Goal: Information Seeking & Learning: Learn about a topic

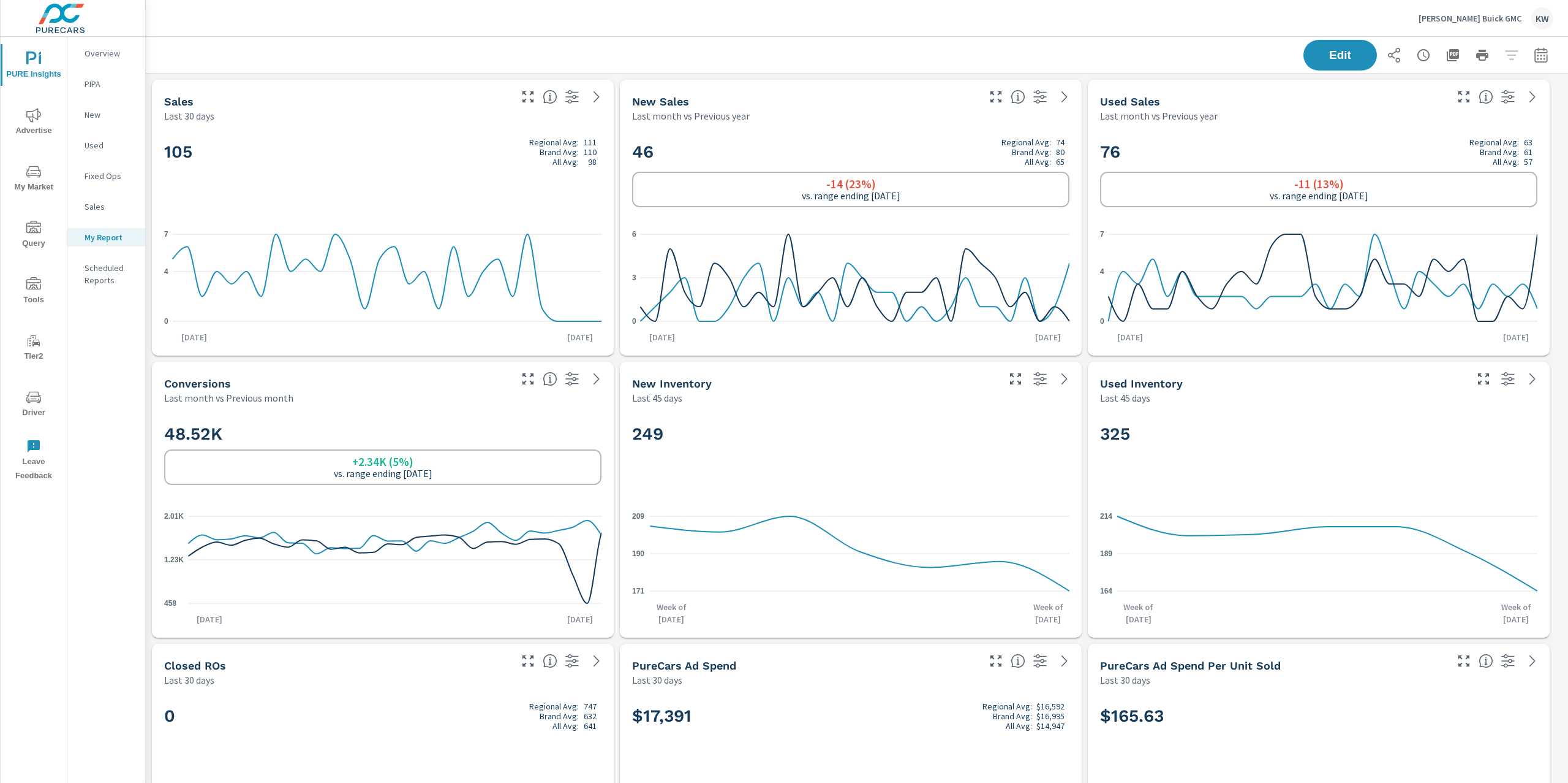
scroll to position [5670, 1435]
click at [1284, 53] on div "Edit" at bounding box center [857, 55] width 1393 height 36
click at [1312, 66] on button "Edit" at bounding box center [1340, 54] width 76 height 32
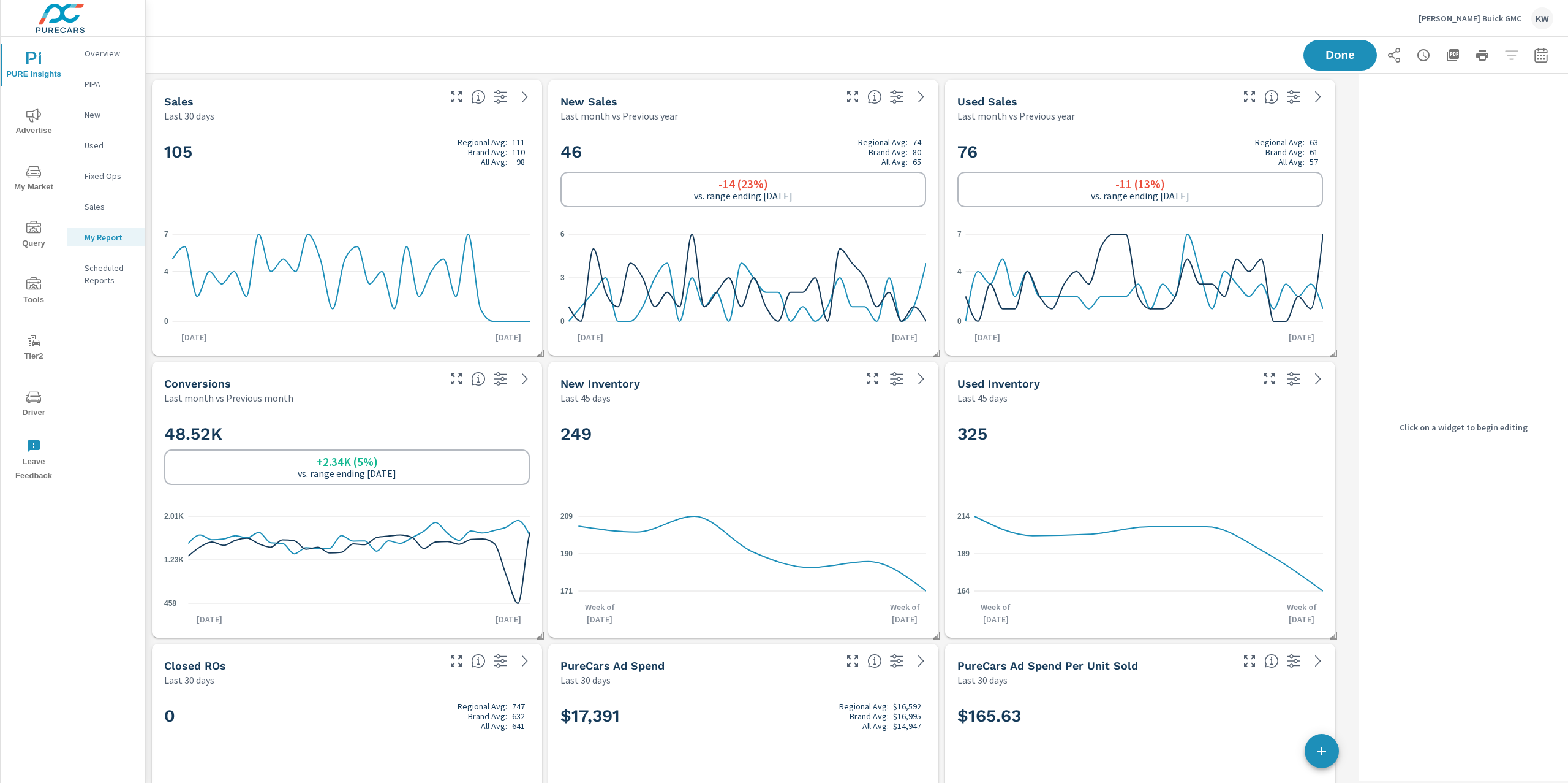
scroll to position [5670, 1221]
click at [428, 141] on h2 "105 Regional Avg: 111 Brand Avg: 110 All Avg: 98" at bounding box center [347, 152] width 366 height 30
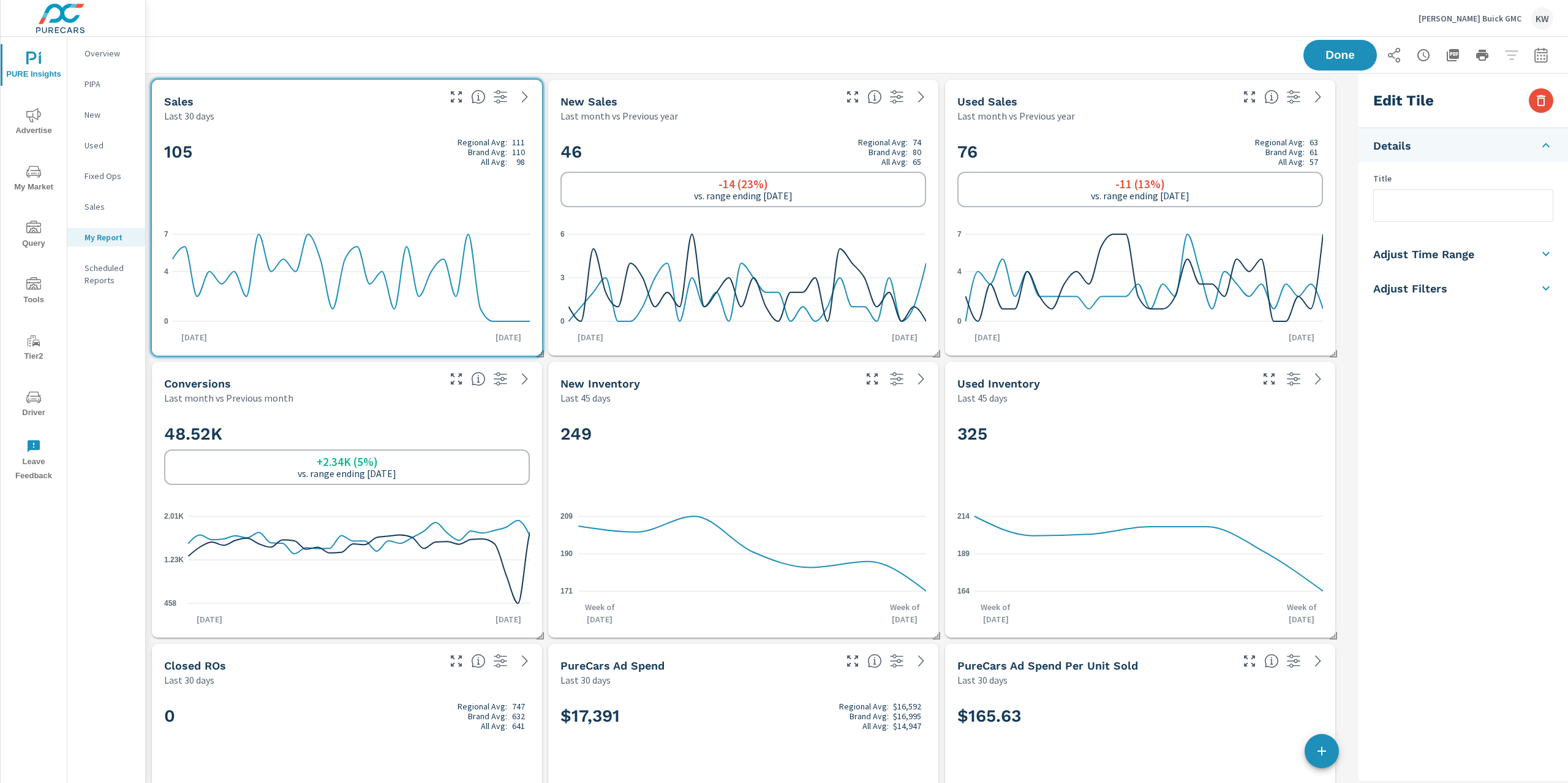
click at [1464, 255] on h5 "Adjust Time Range" at bounding box center [1424, 254] width 101 height 14
click at [1443, 217] on input "checkbox" at bounding box center [1434, 218] width 69 height 23
checkbox input "true"
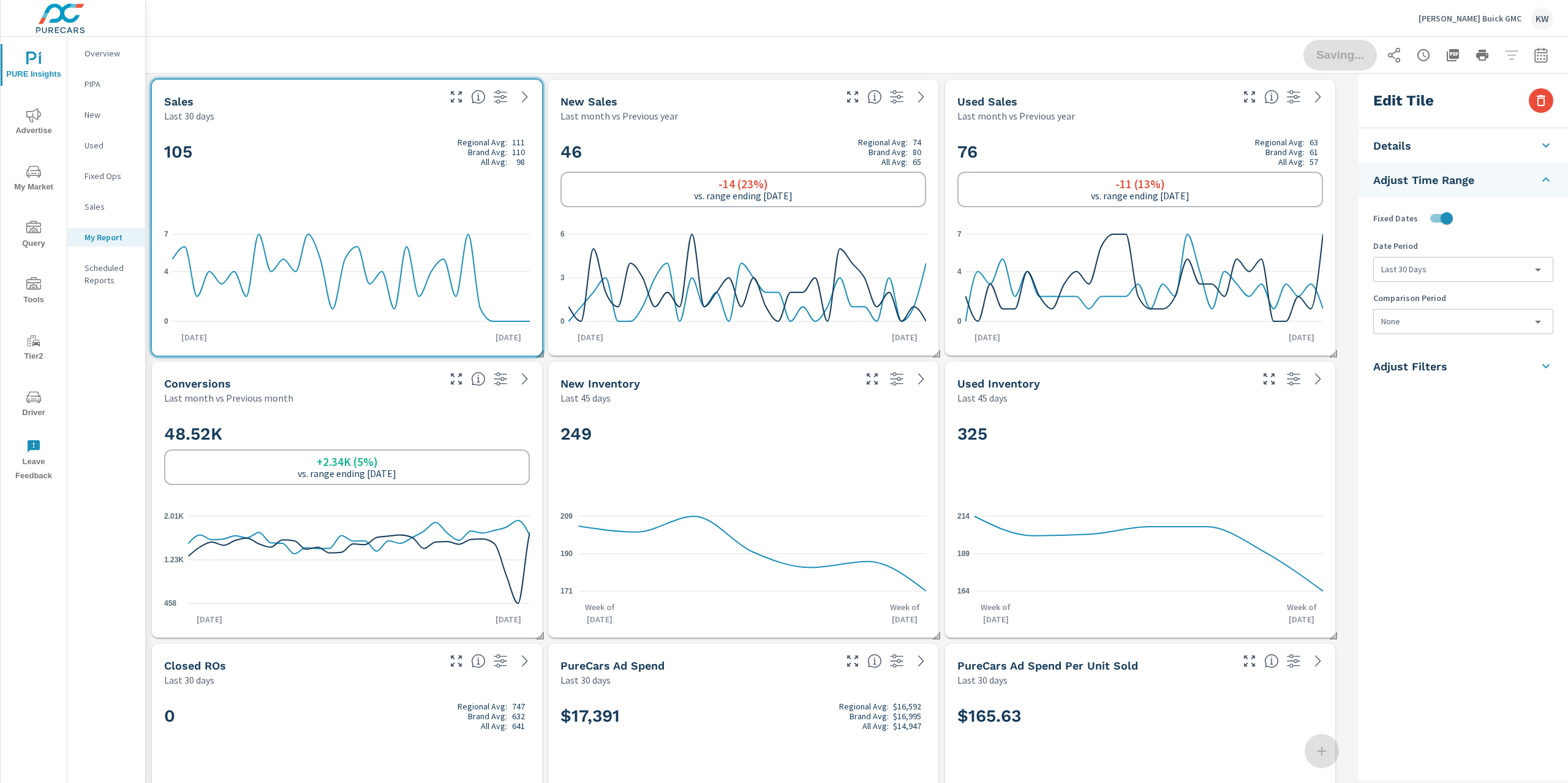
click at [1443, 271] on body "PURE Insights Advertise My Market Query Tools Tier2 Driver Leave Feedback Overv…" at bounding box center [784, 392] width 1568 height 783
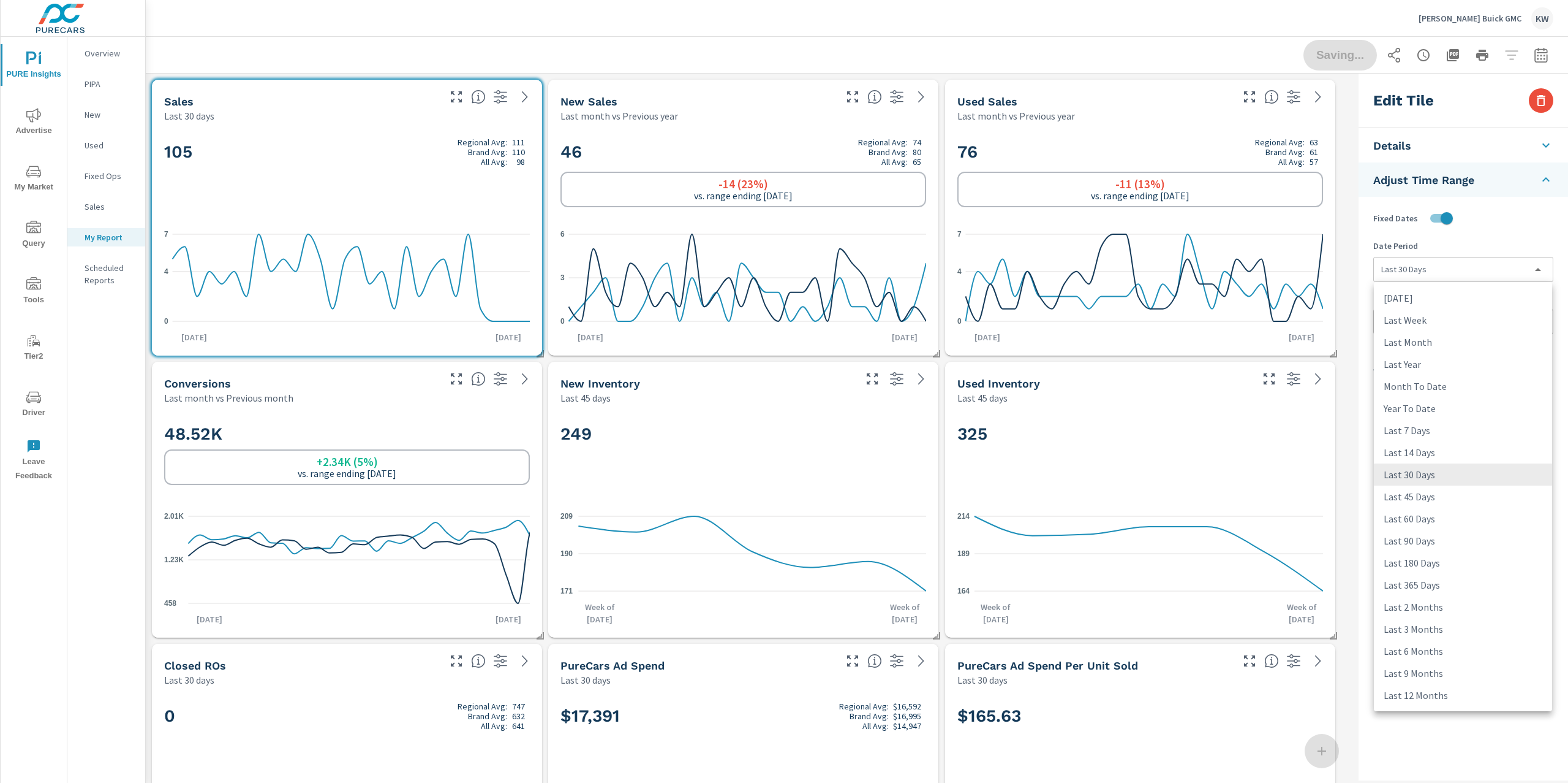
click at [1430, 345] on li "Last Month" at bounding box center [1463, 342] width 179 height 22
type input "lastMonth"
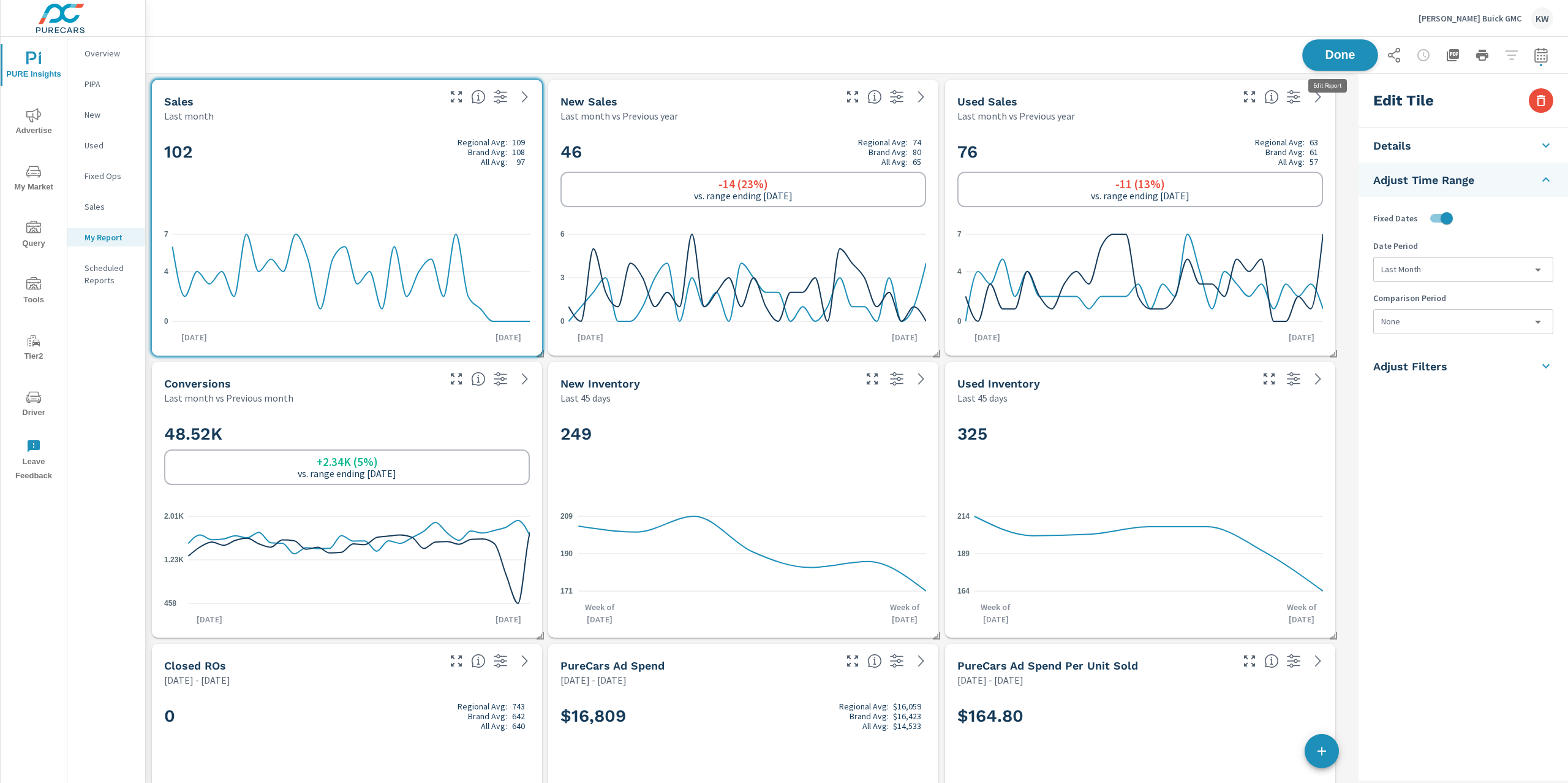
click at [1338, 52] on span "Done" at bounding box center [1341, 54] width 50 height 12
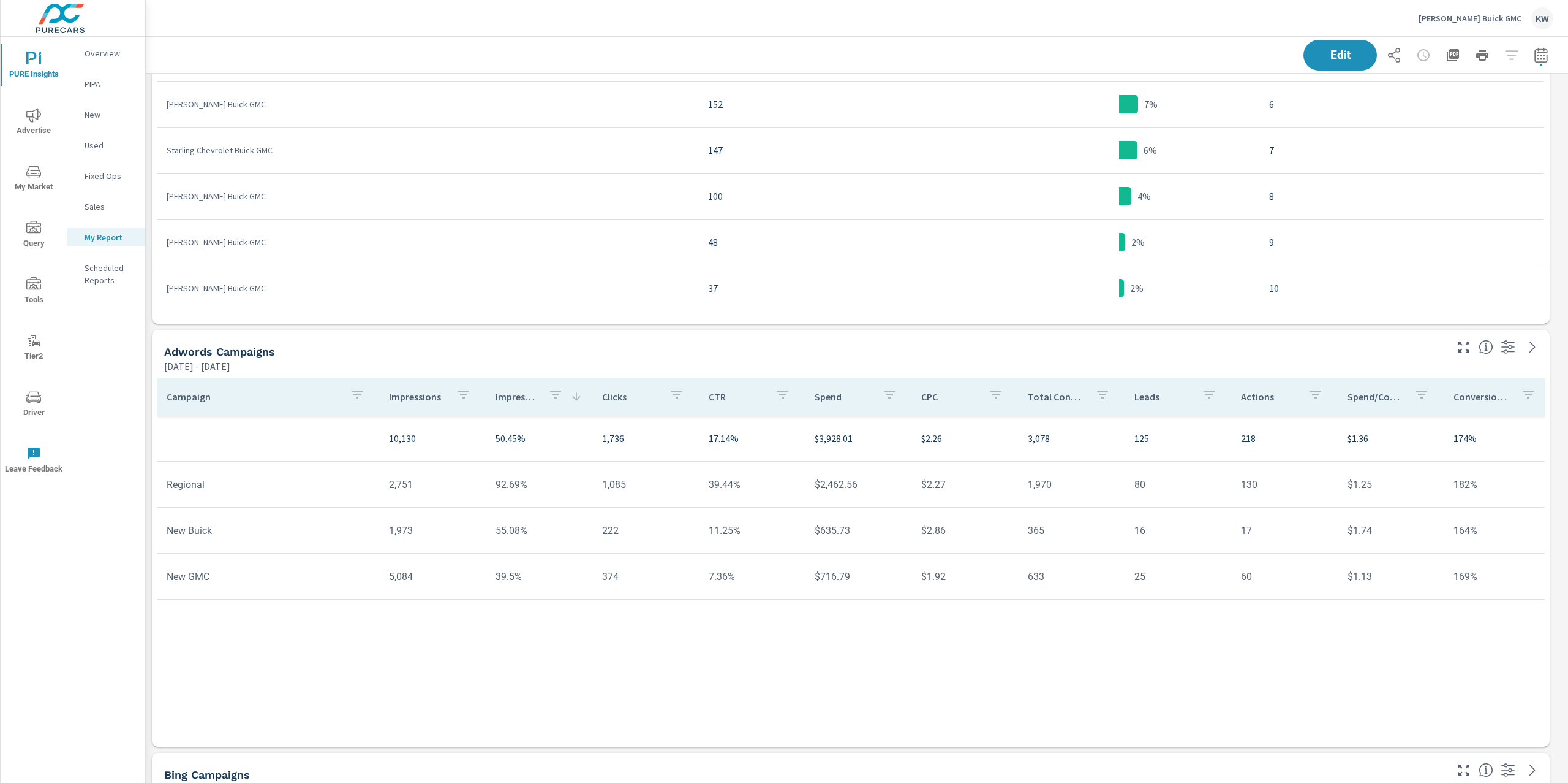
scroll to position [3854, 0]
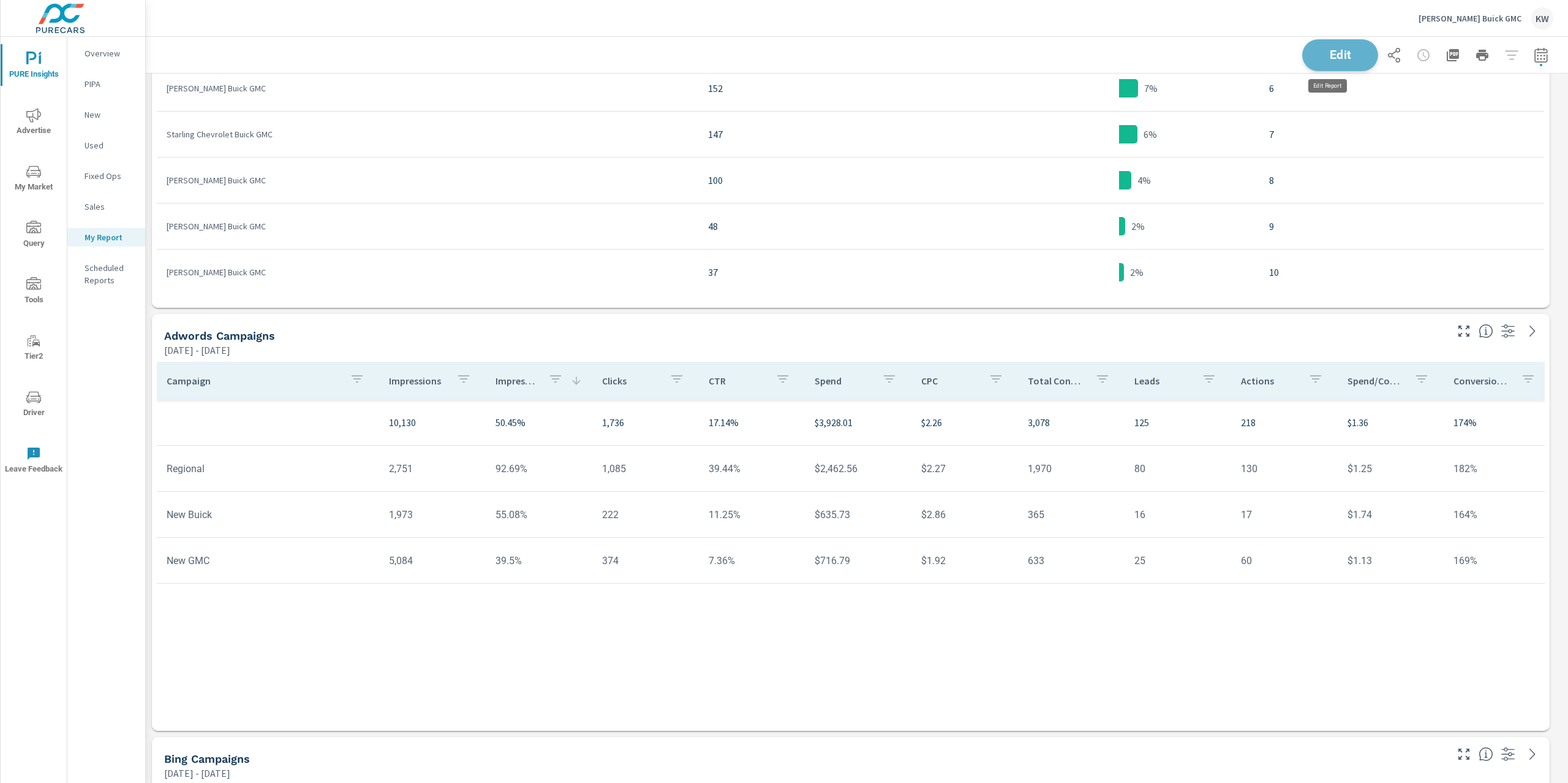
click at [1351, 60] on span "Edit" at bounding box center [1341, 54] width 50 height 12
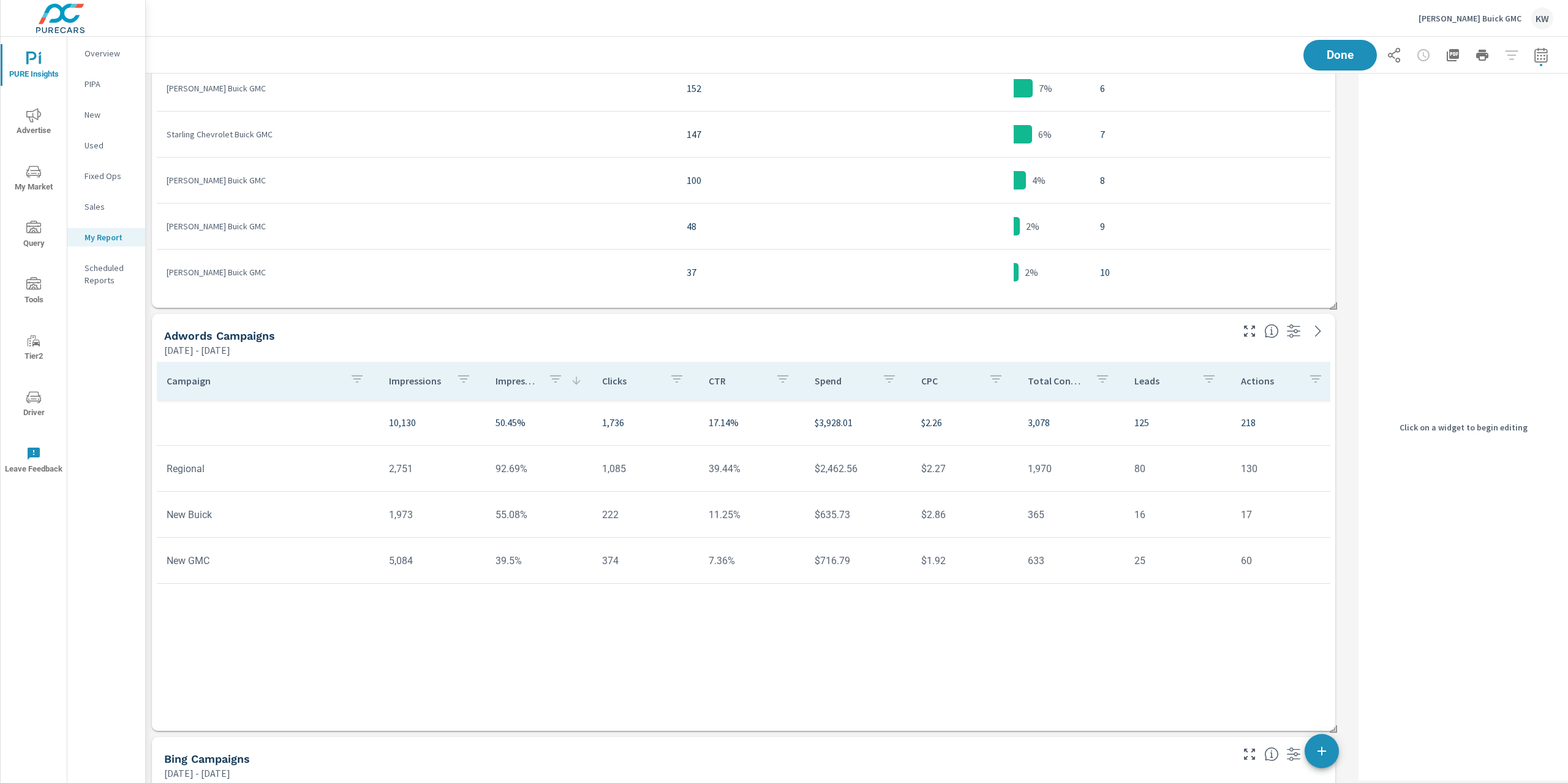
scroll to position [5670, 1221]
click at [1169, 337] on div "Adwords Campaigns" at bounding box center [697, 336] width 1066 height 14
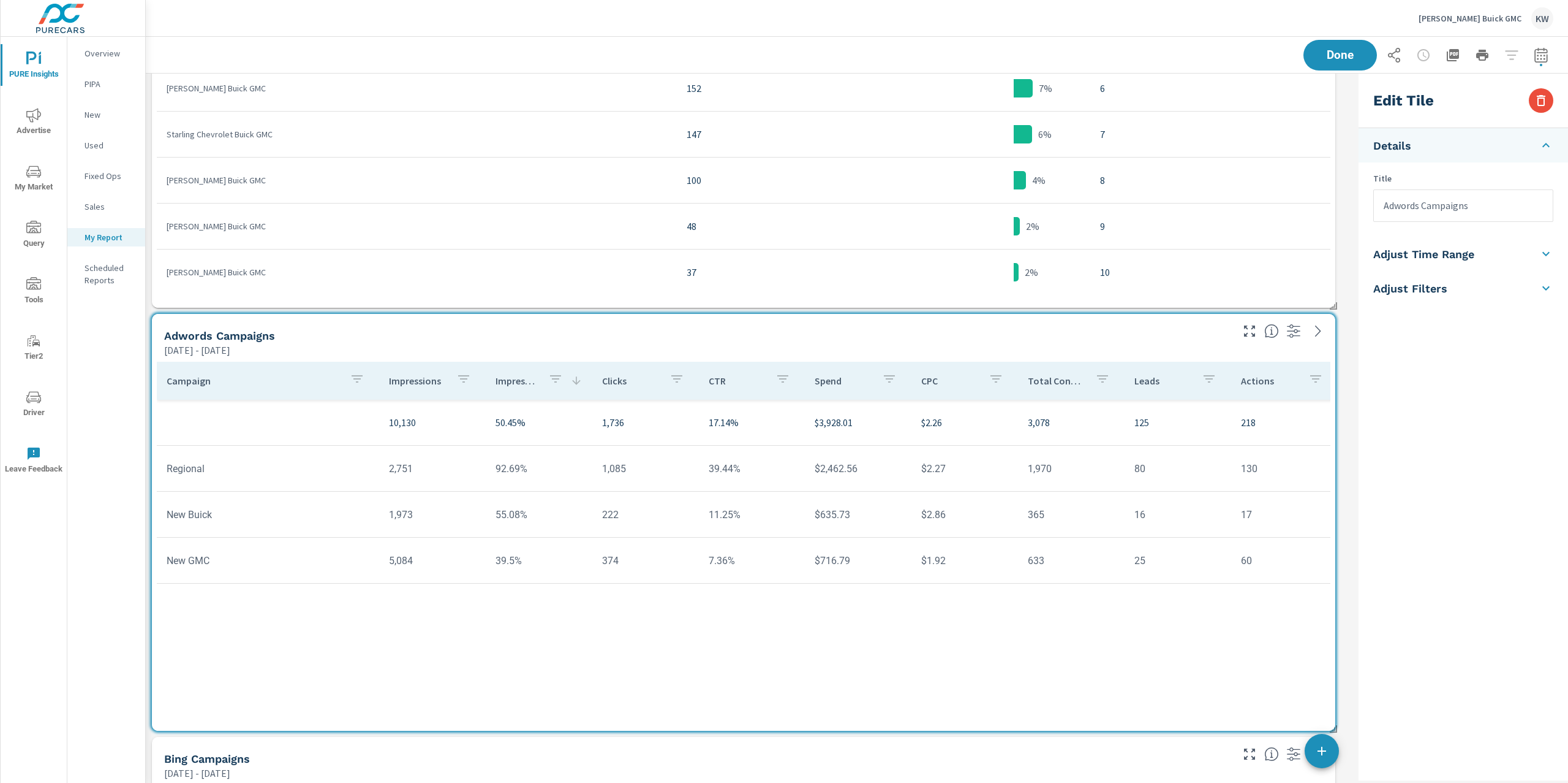
click at [1467, 263] on li "Adjust Time Range" at bounding box center [1463, 253] width 209 height 34
drag, startPoint x: 1451, startPoint y: 219, endPoint x: 1448, endPoint y: 228, distance: 9.5
click at [1451, 219] on input "checkbox" at bounding box center [1434, 218] width 69 height 23
checkbox input "true"
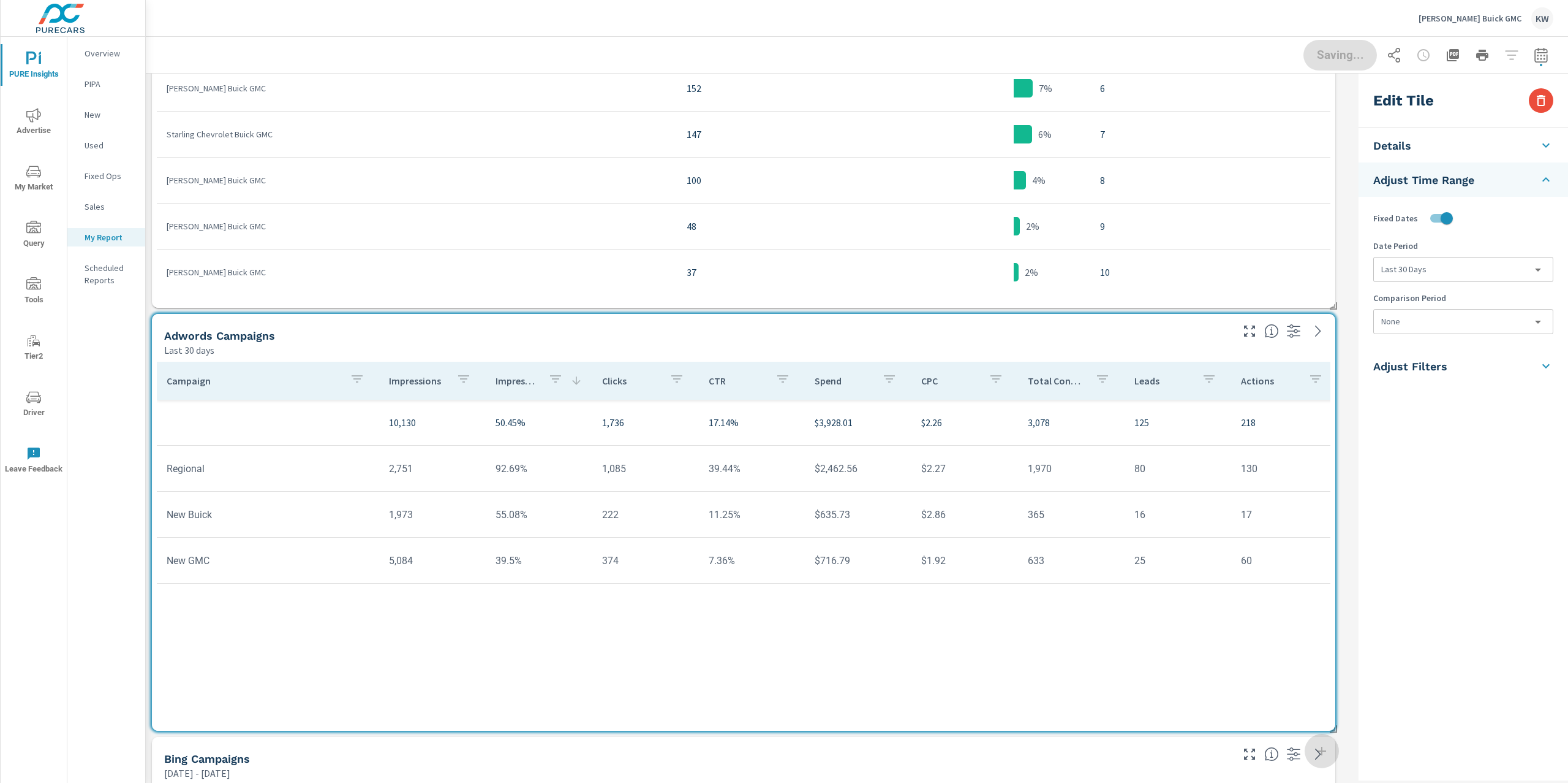
click at [1445, 273] on body "PURE Insights Advertise My Market Query Tools Tier2 Driver Leave Feedback Overv…" at bounding box center [784, 392] width 1568 height 783
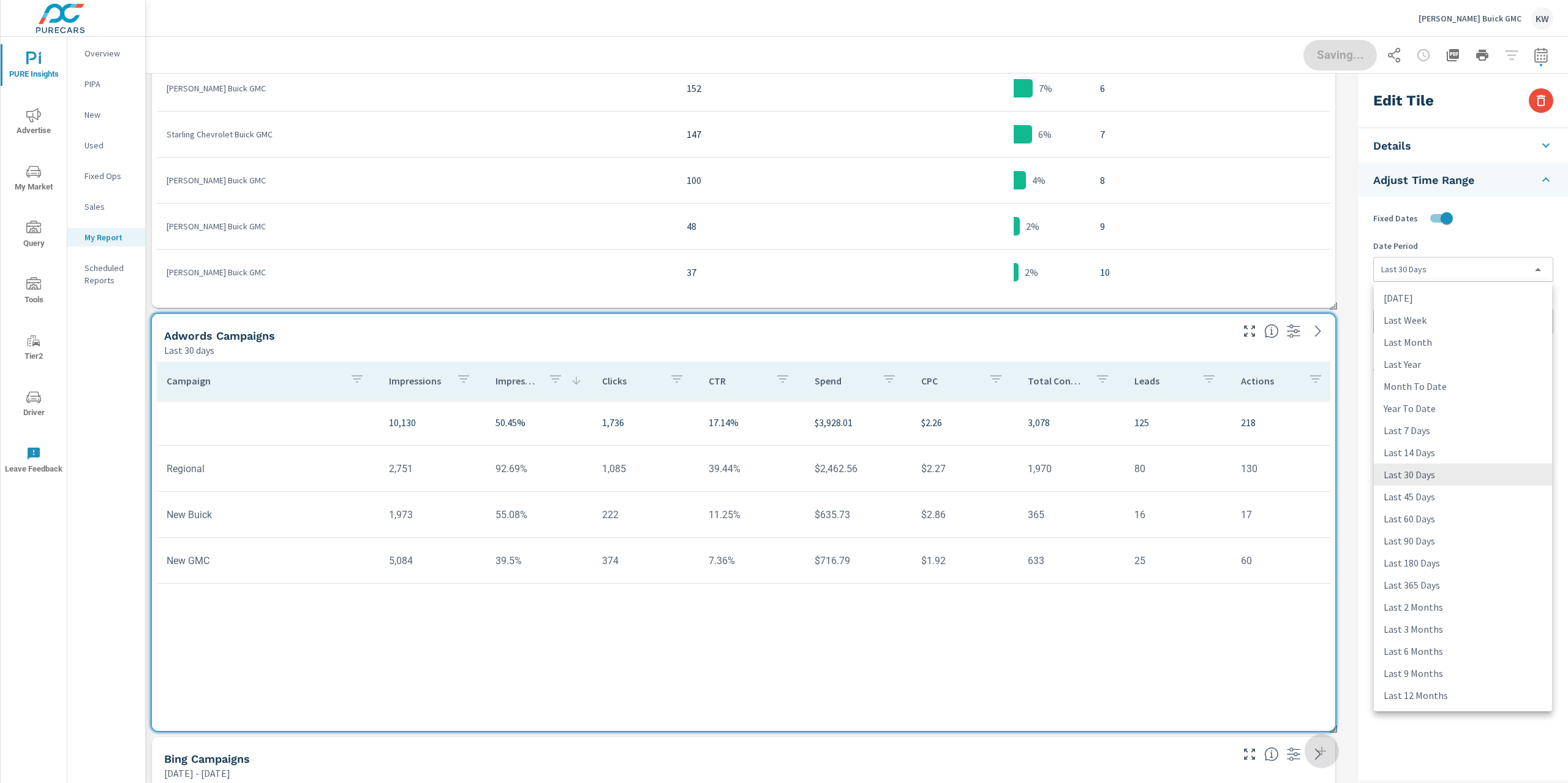
scroll to position [0, 0]
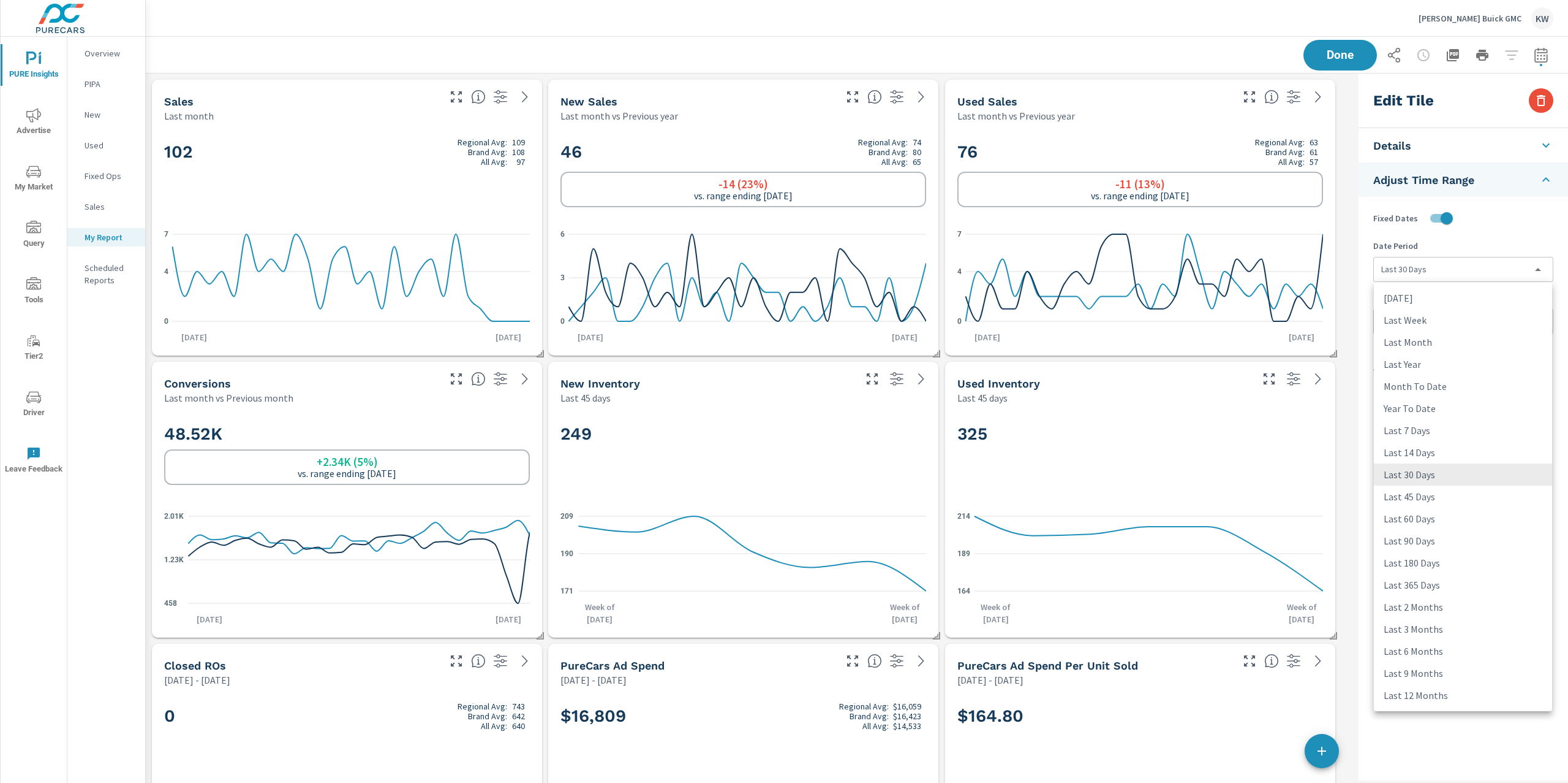
click at [1334, 54] on div at bounding box center [784, 392] width 1568 height 783
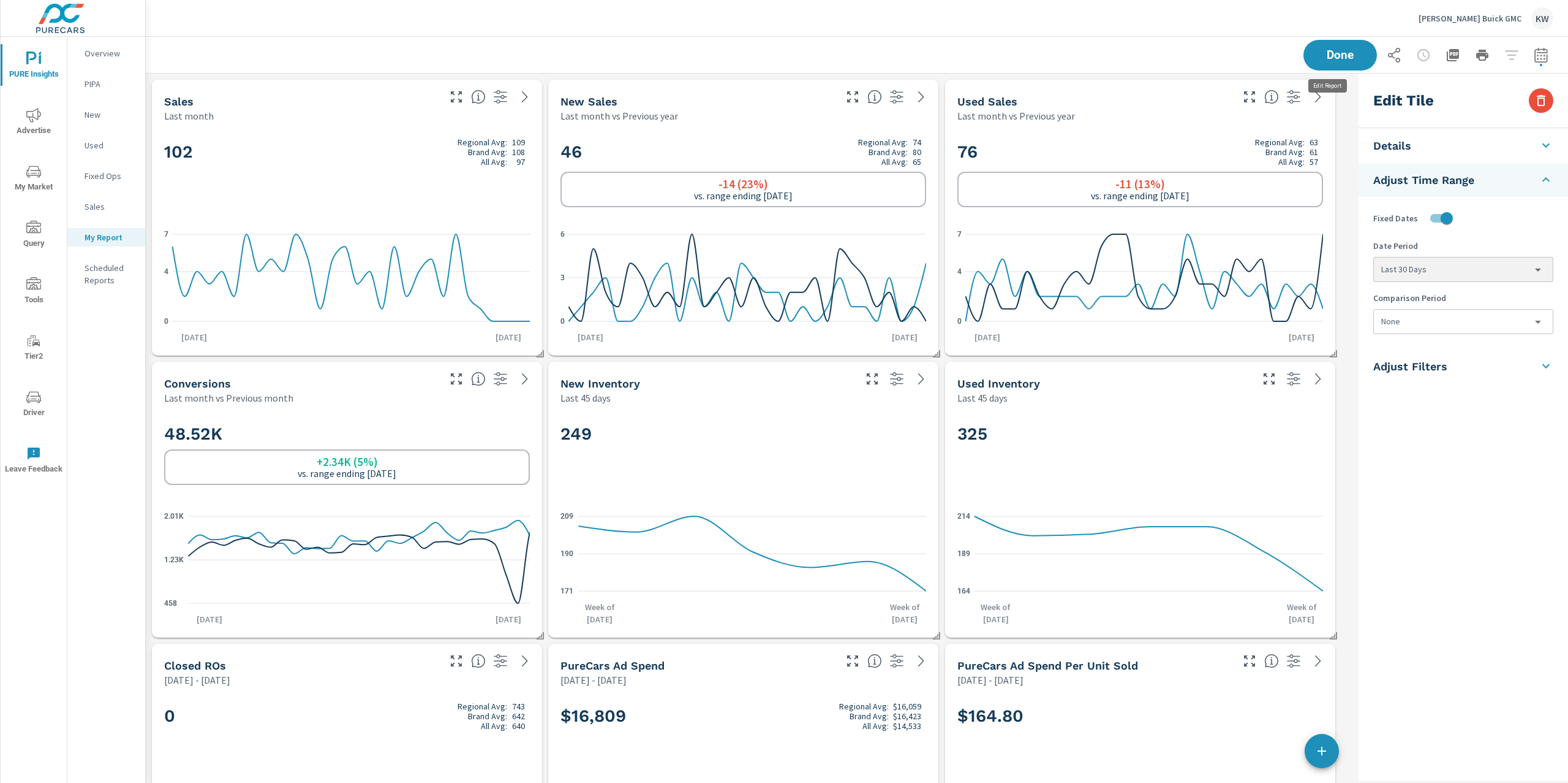
scroll to position [5670, 1221]
click at [1333, 55] on span "Done" at bounding box center [1340, 55] width 49 height 11
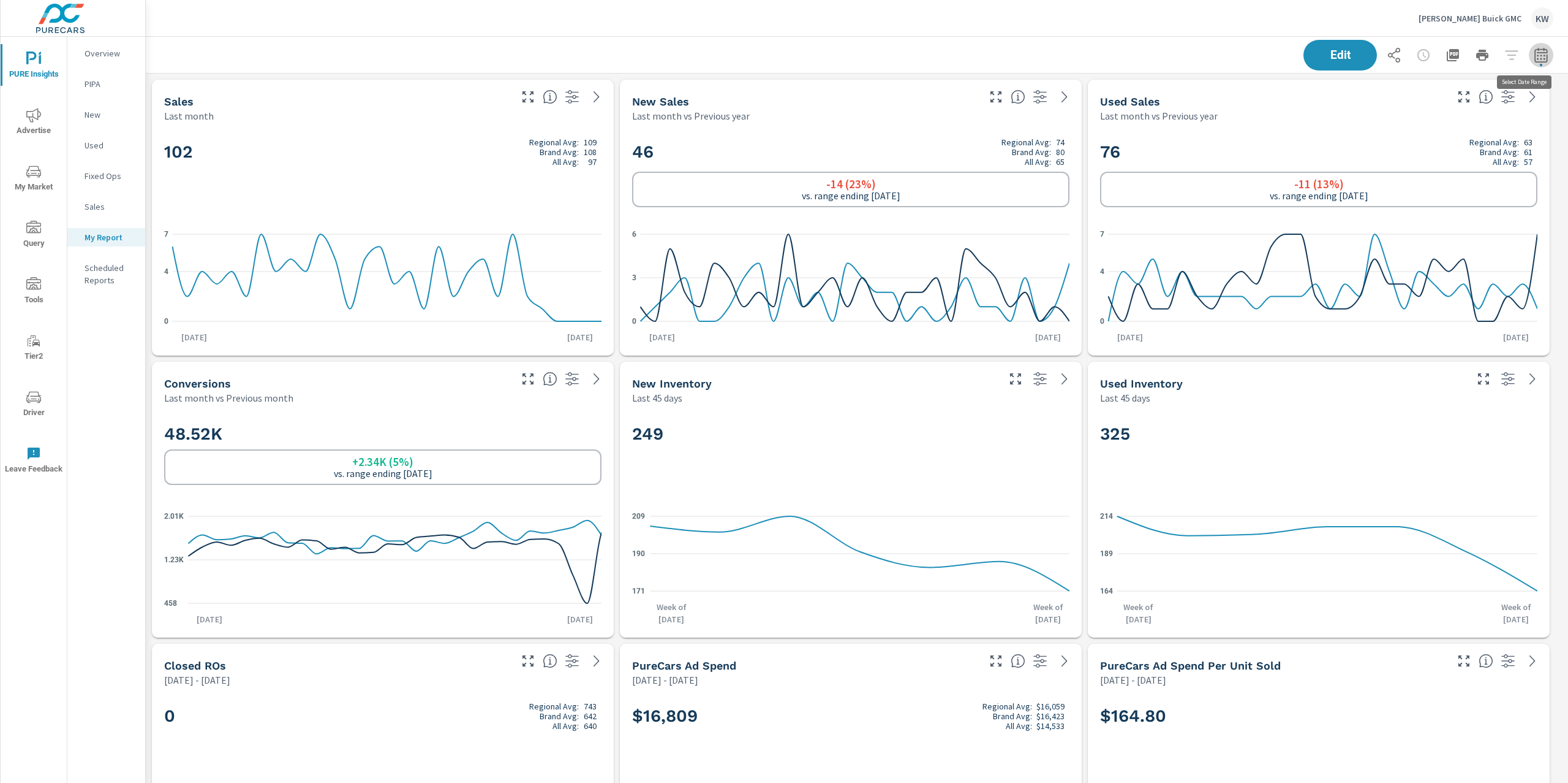
click at [1534, 60] on icon "button" at bounding box center [1541, 55] width 14 height 14
click at [1475, 100] on select "Custom Yesterday Last week Last 7 days Last 14 days Last 30 days Last 45 days L…" at bounding box center [1431, 106] width 123 height 24
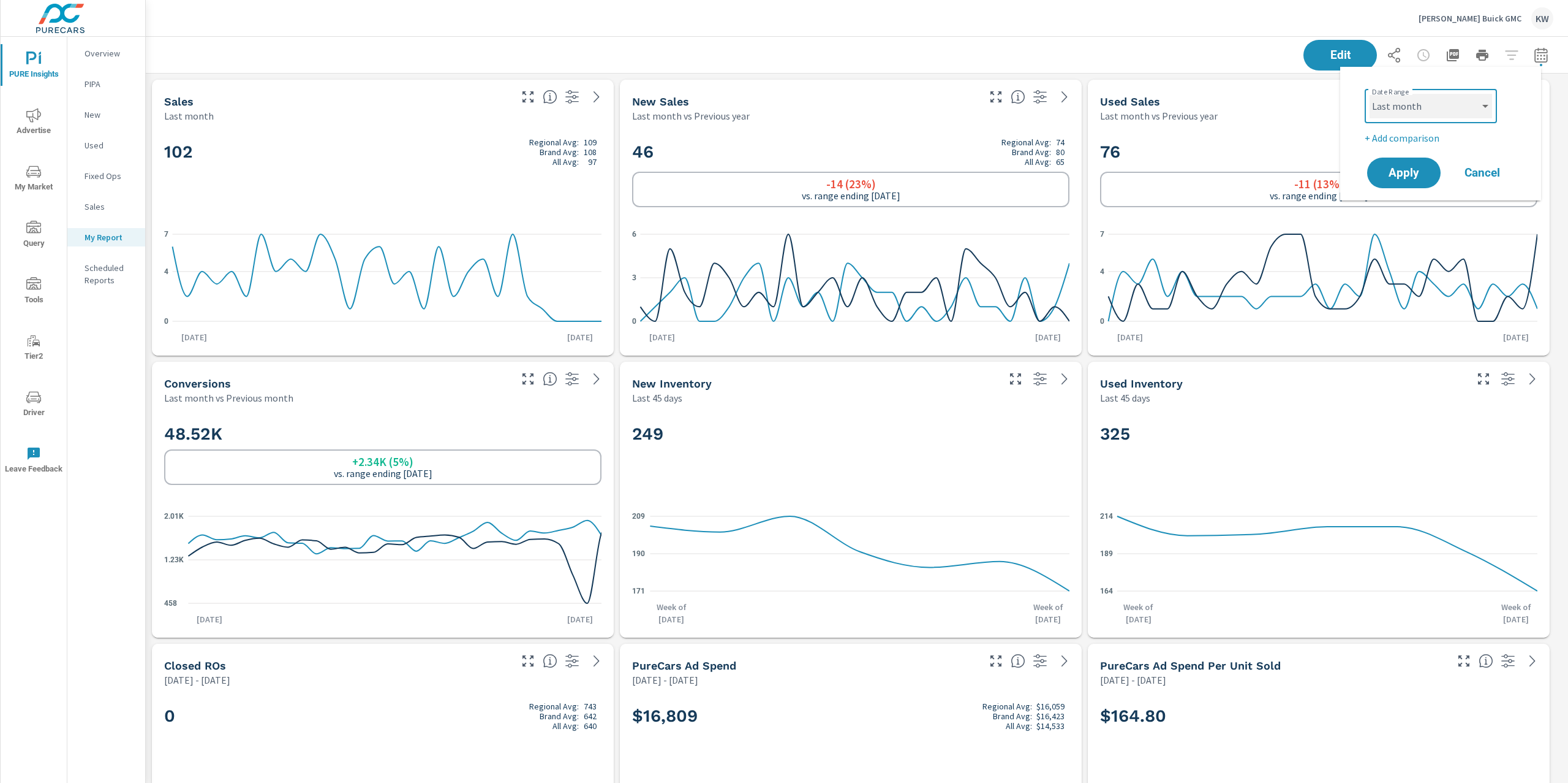
click at [1370, 94] on select "Custom Yesterday Last week Last 7 days Last 14 days Last 30 days Last 45 days L…" at bounding box center [1431, 106] width 123 height 24
select select "Last month"
click at [1397, 167] on span "Apply" at bounding box center [1404, 172] width 50 height 12
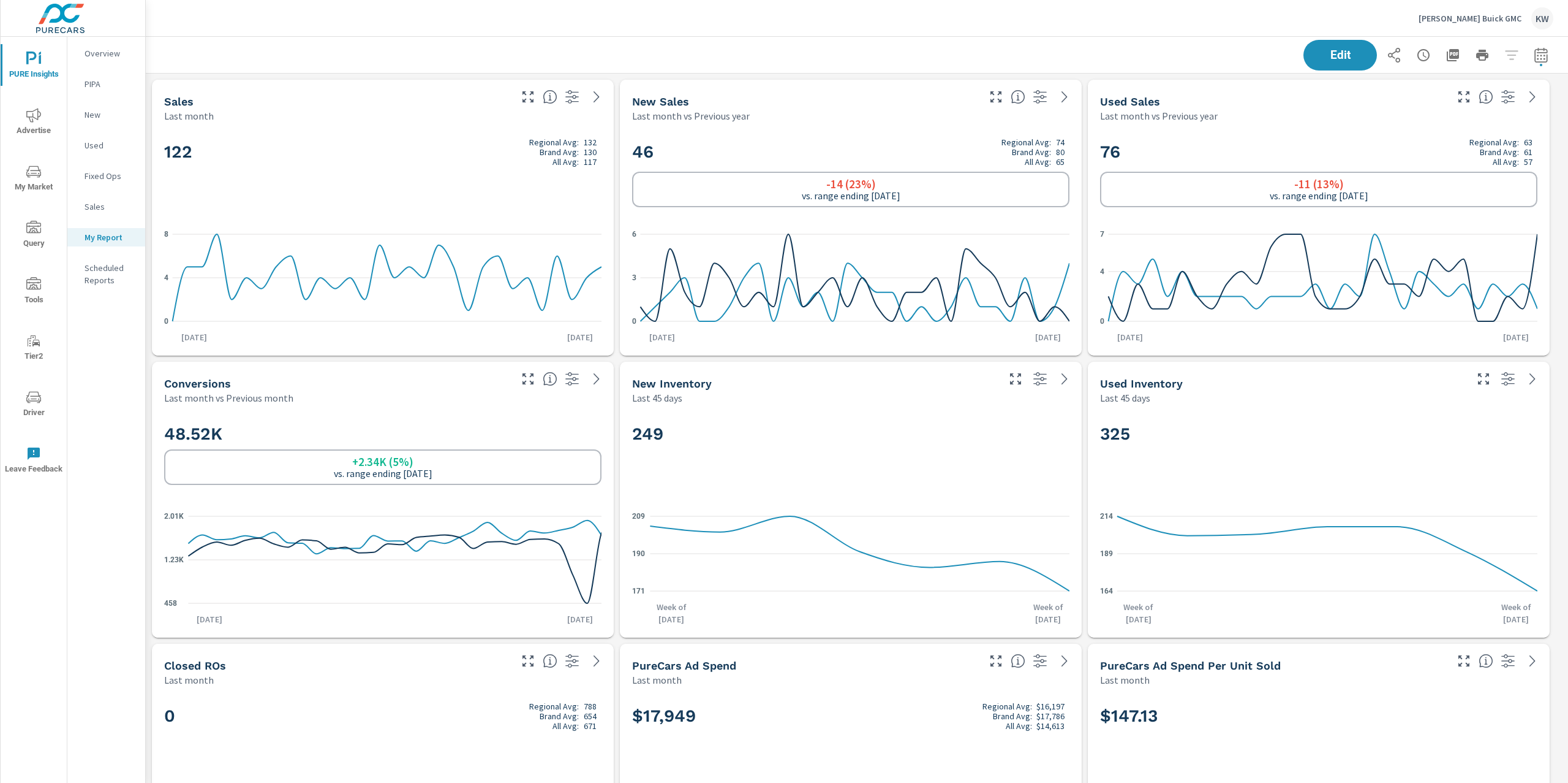
click at [33, 124] on span "Advertise" at bounding box center [33, 123] width 59 height 30
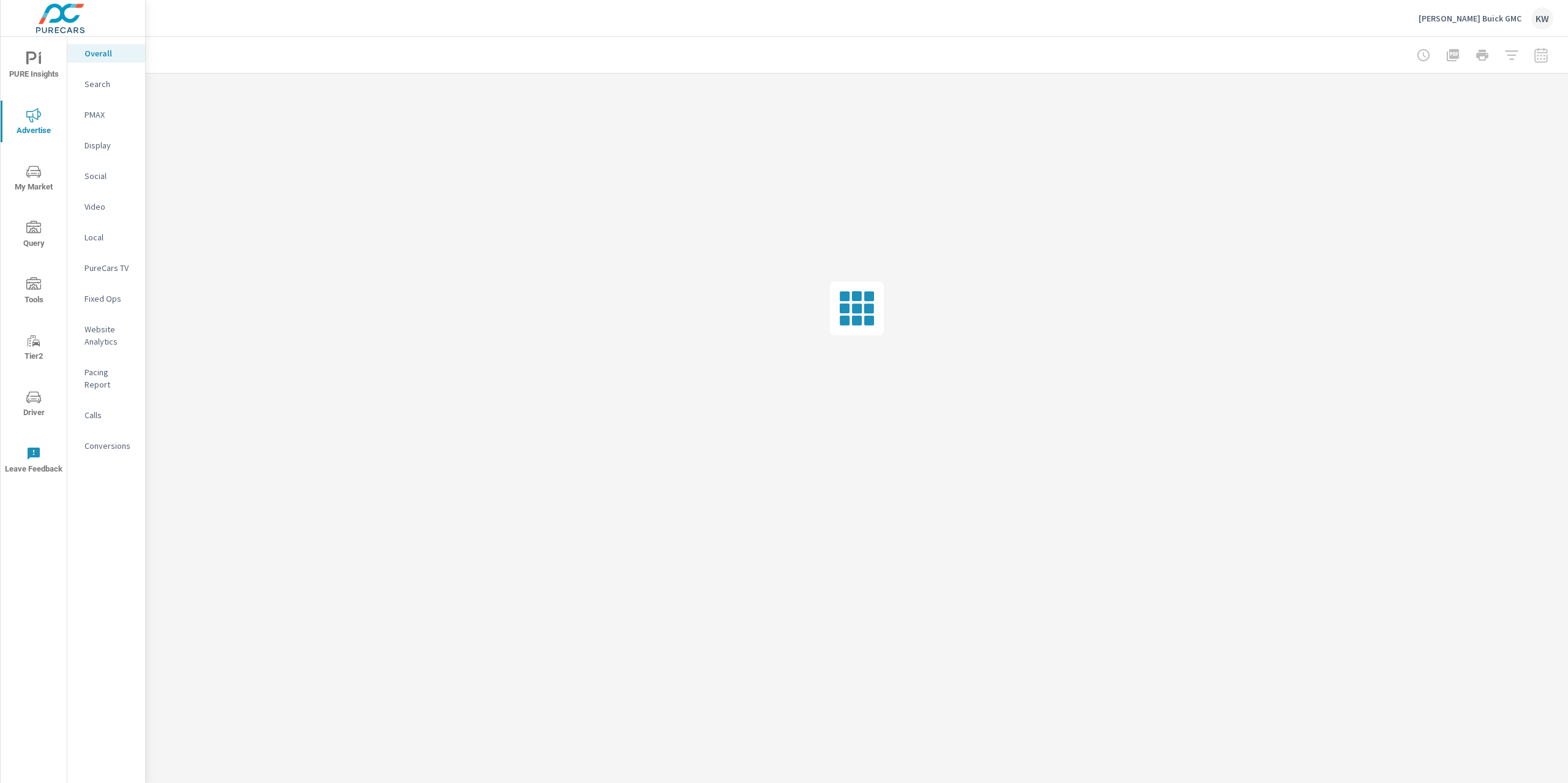
click at [101, 331] on p "Website Analytics" at bounding box center [110, 335] width 50 height 24
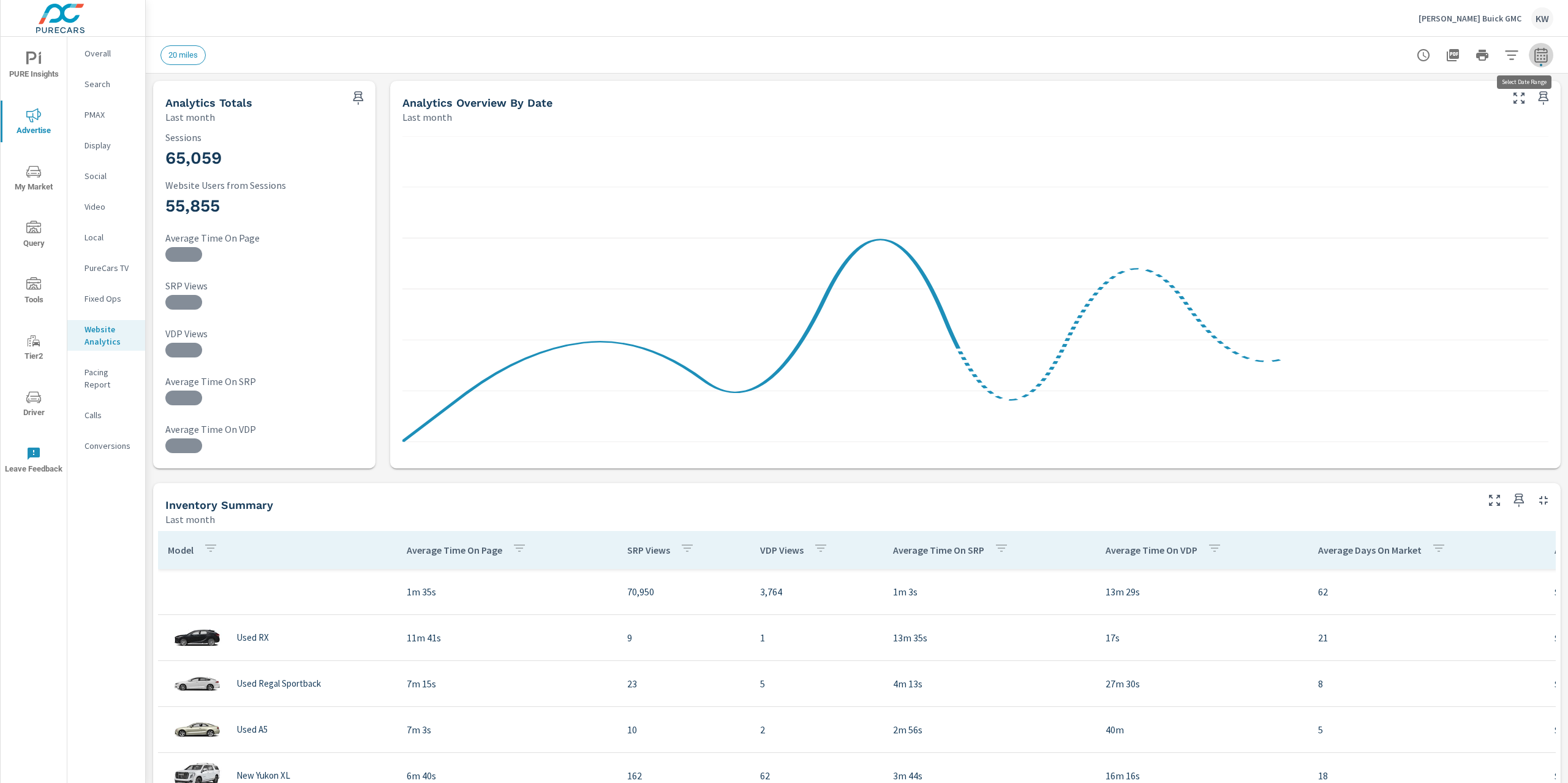
click at [1536, 56] on icon "button" at bounding box center [1541, 55] width 14 height 14
select select "Last month"
click at [1411, 143] on p "+ Add comparison" at bounding box center [1444, 138] width 157 height 14
select select "Previous period"
click at [1404, 209] on span "Apply" at bounding box center [1404, 207] width 50 height 12
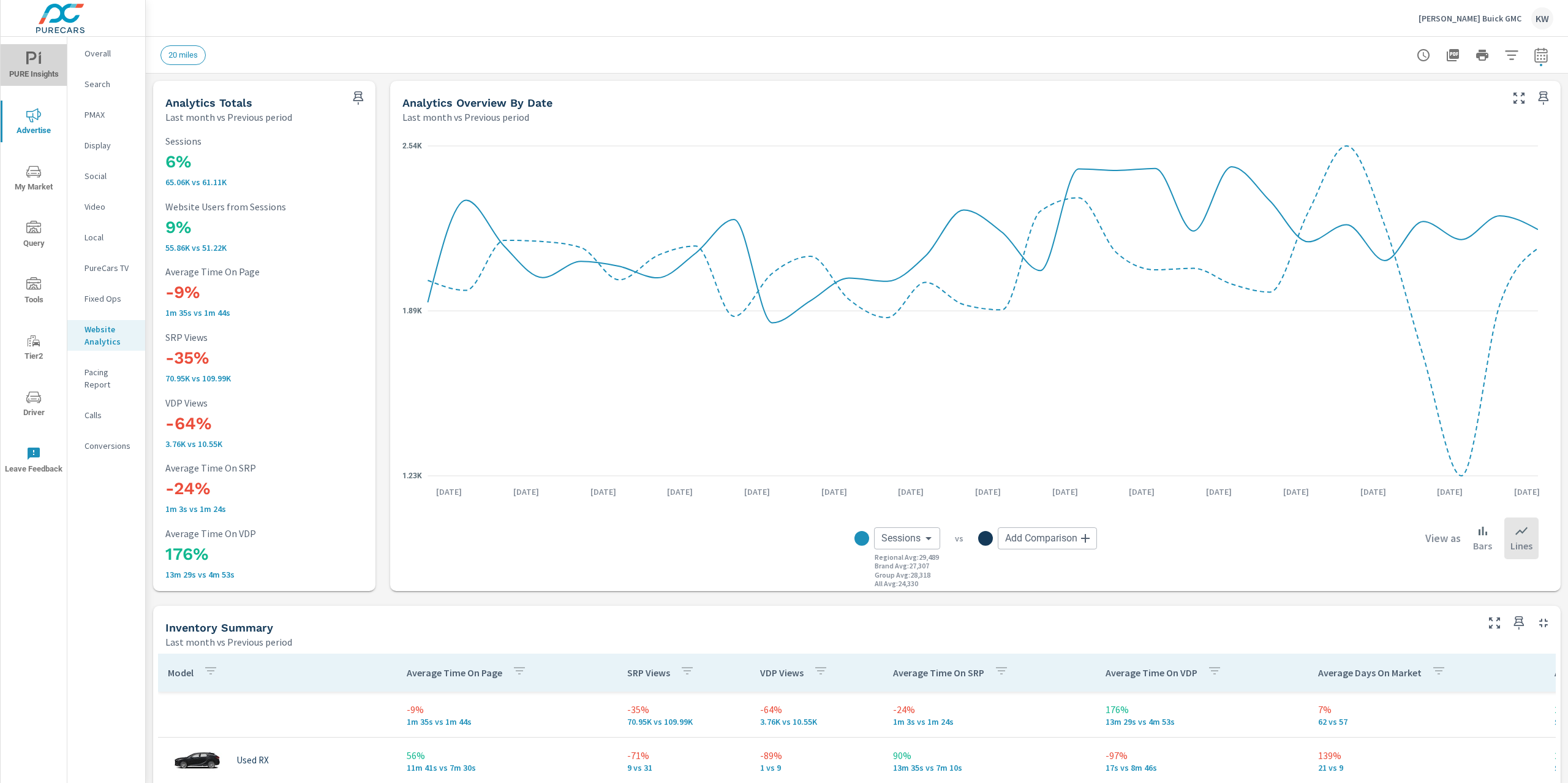
click at [39, 69] on span "PURE Insights" at bounding box center [33, 66] width 59 height 30
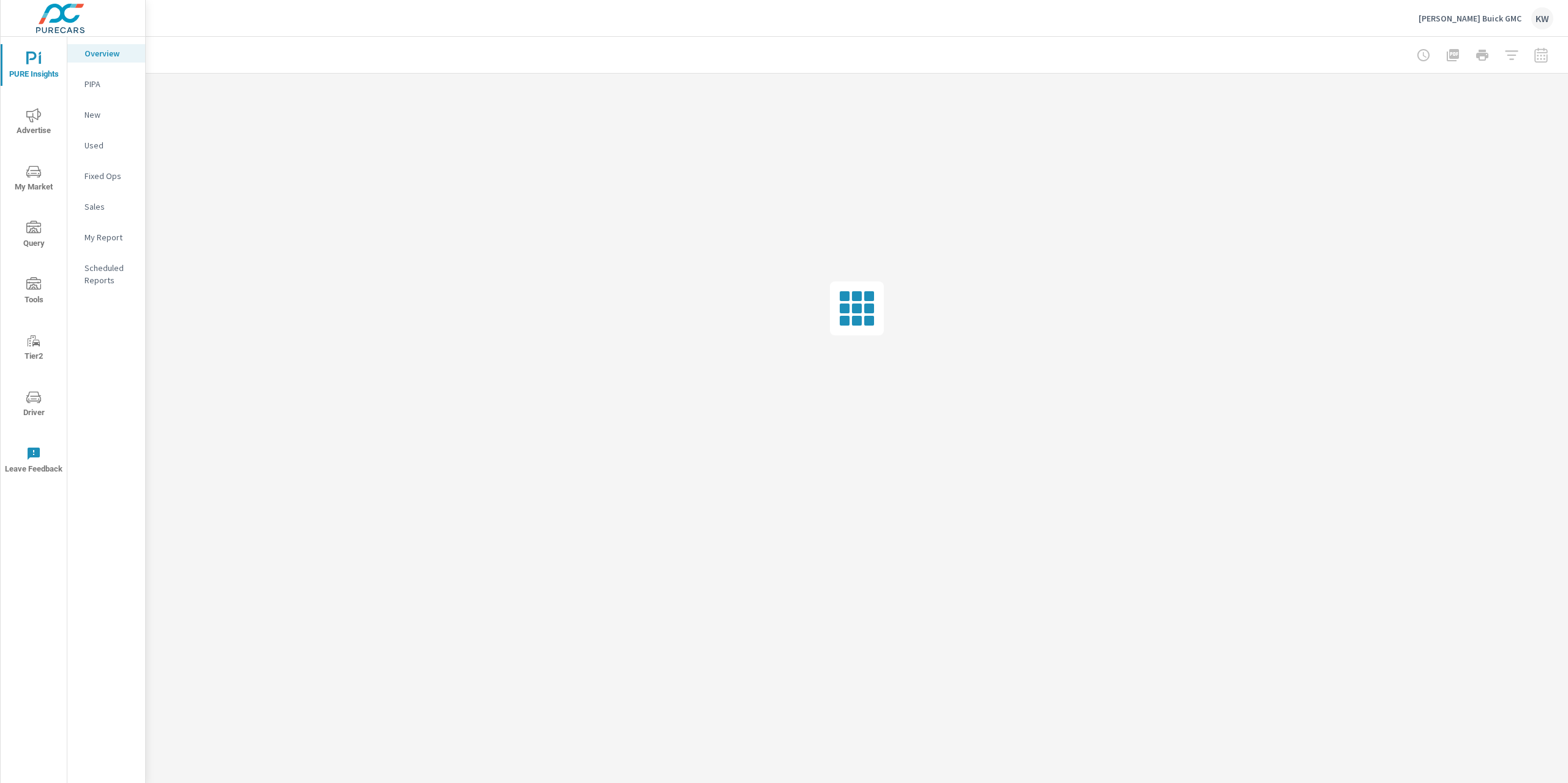
click at [110, 235] on p "My Report" at bounding box center [110, 237] width 50 height 13
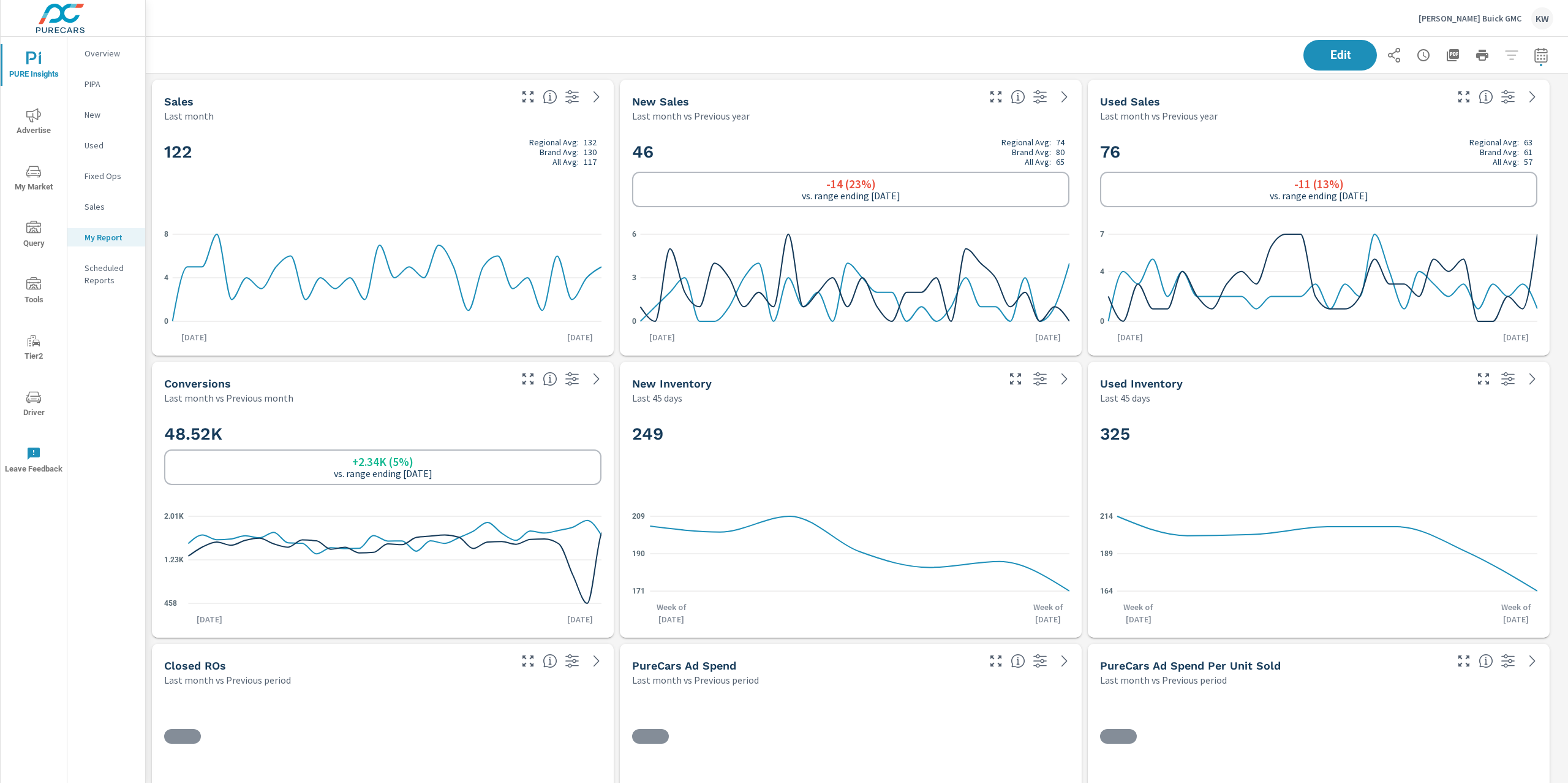
scroll to position [5670, 1435]
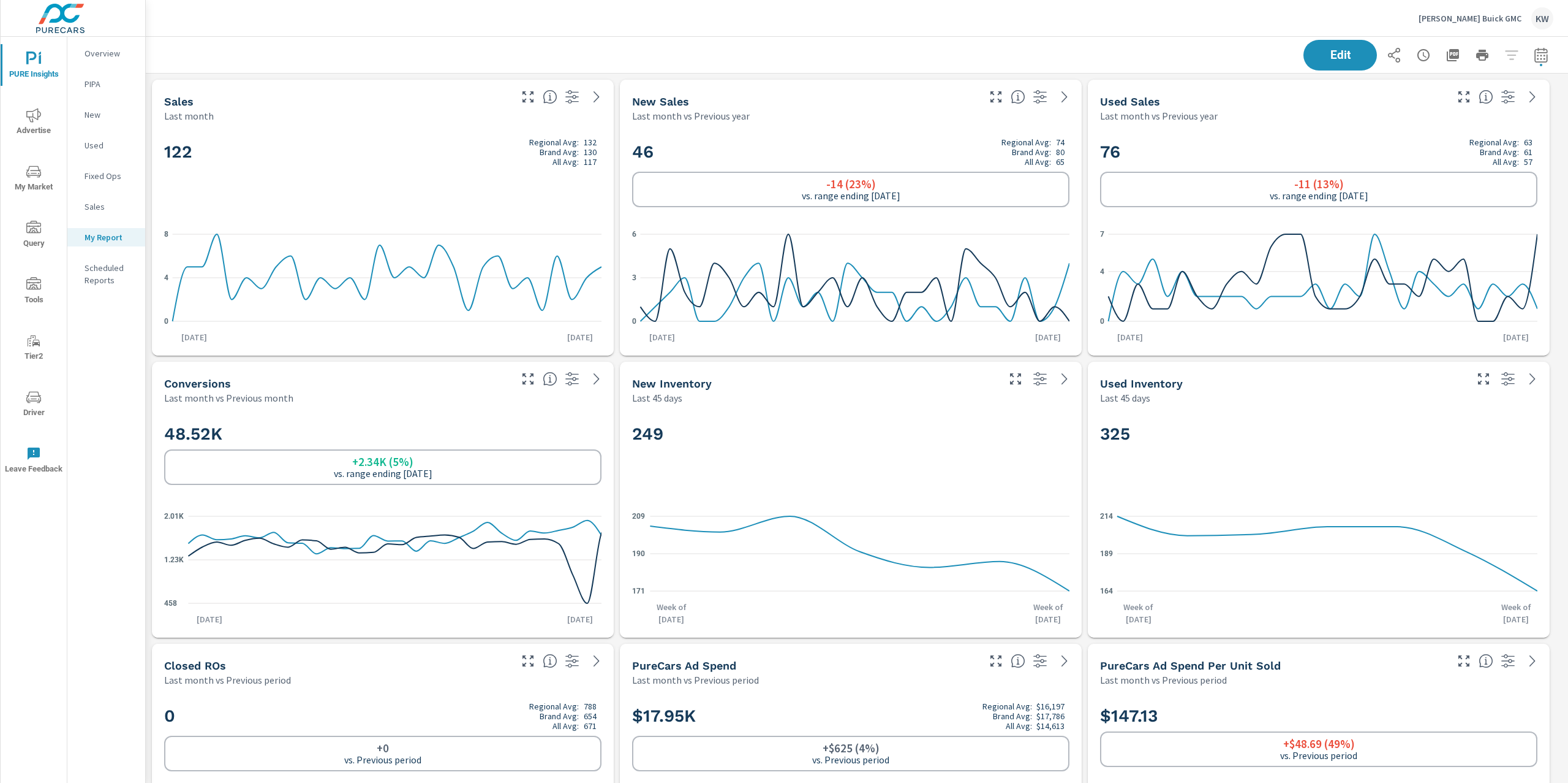
scroll to position [5670, 1435]
click at [1387, 60] on icon "button" at bounding box center [1394, 55] width 14 height 14
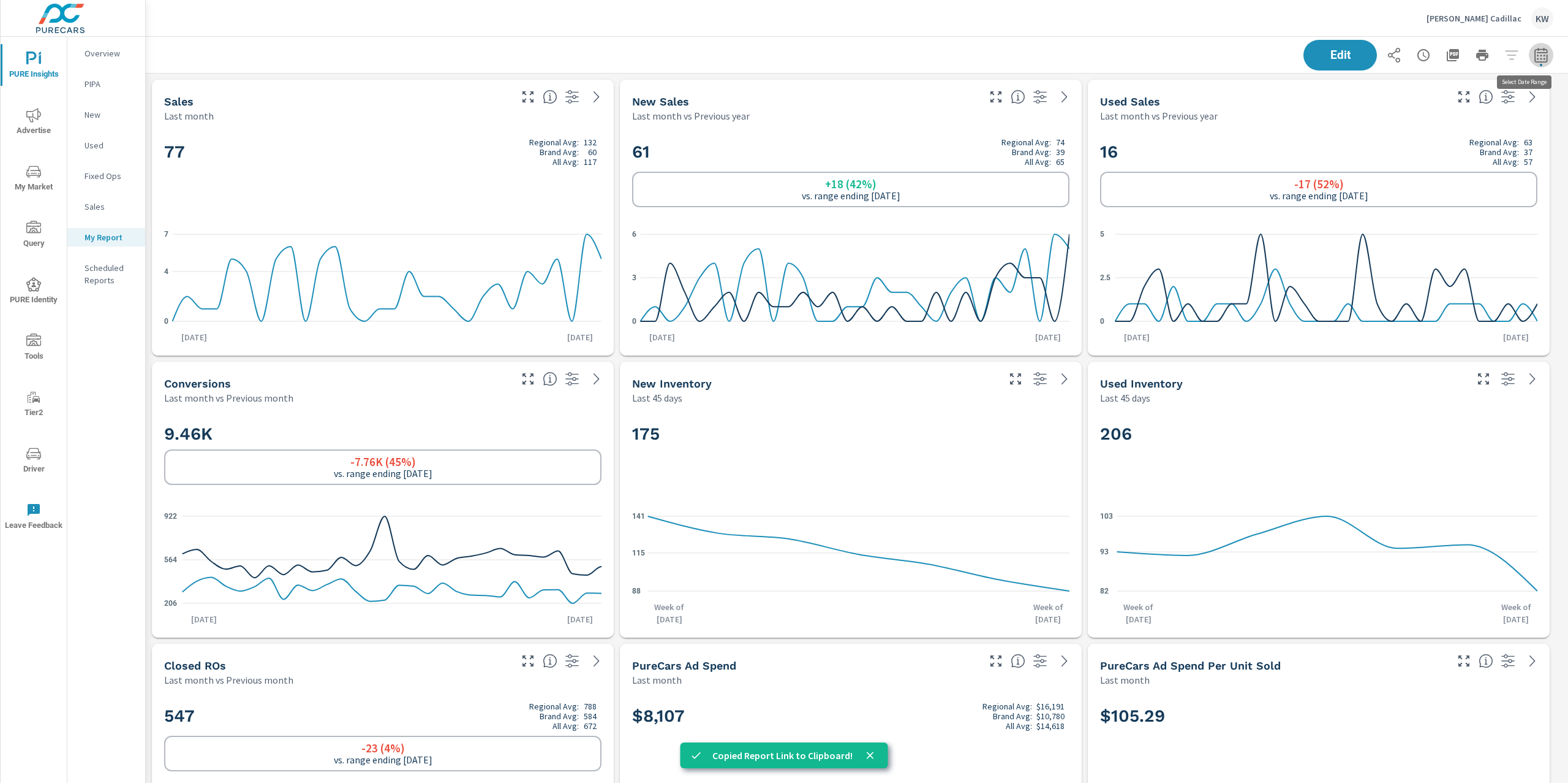
click at [1536, 56] on button "button" at bounding box center [1541, 55] width 24 height 24
select select "Last month"
click at [1398, 163] on button "Apply" at bounding box center [1404, 172] width 76 height 32
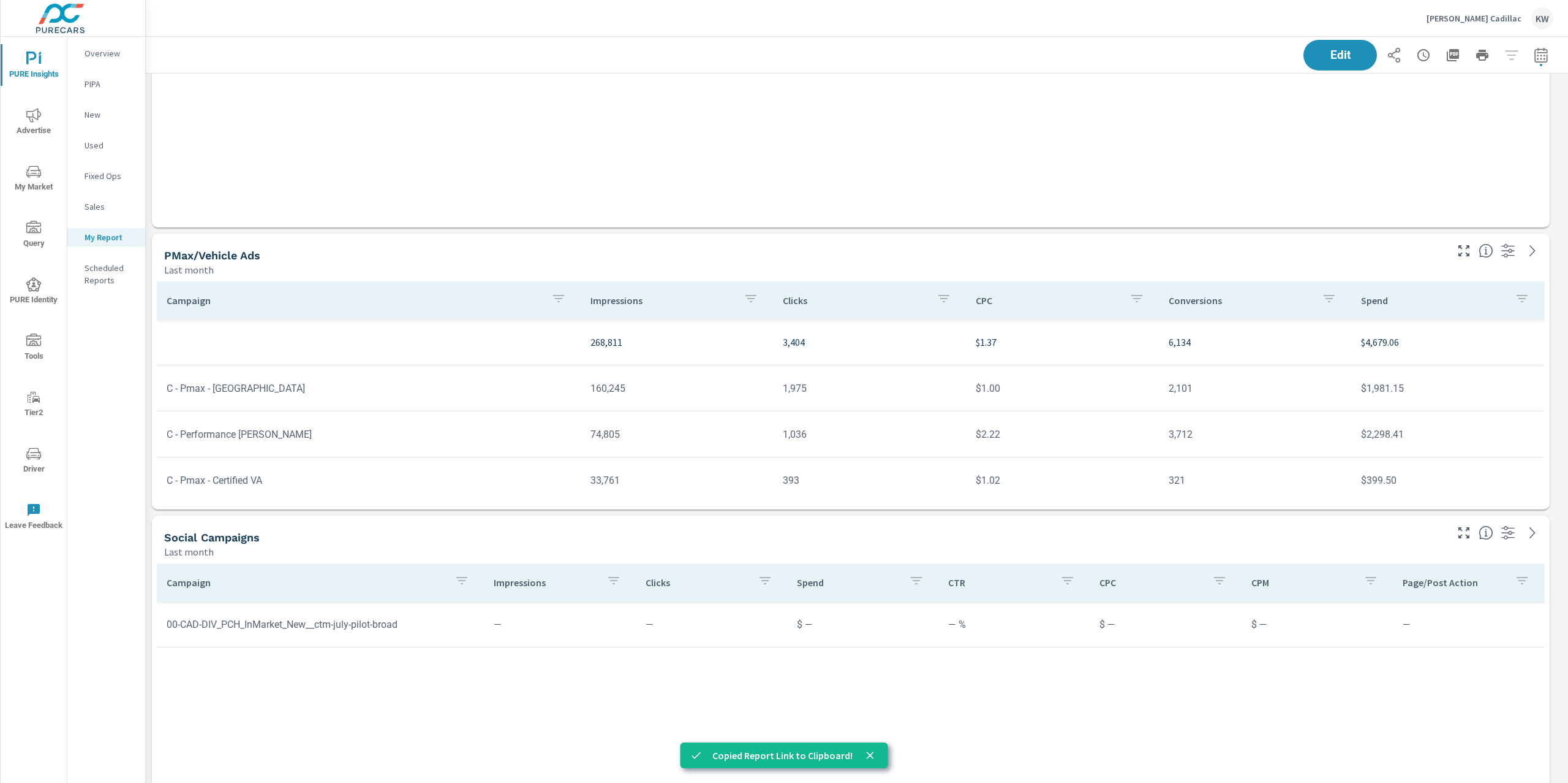
scroll to position [5217, 0]
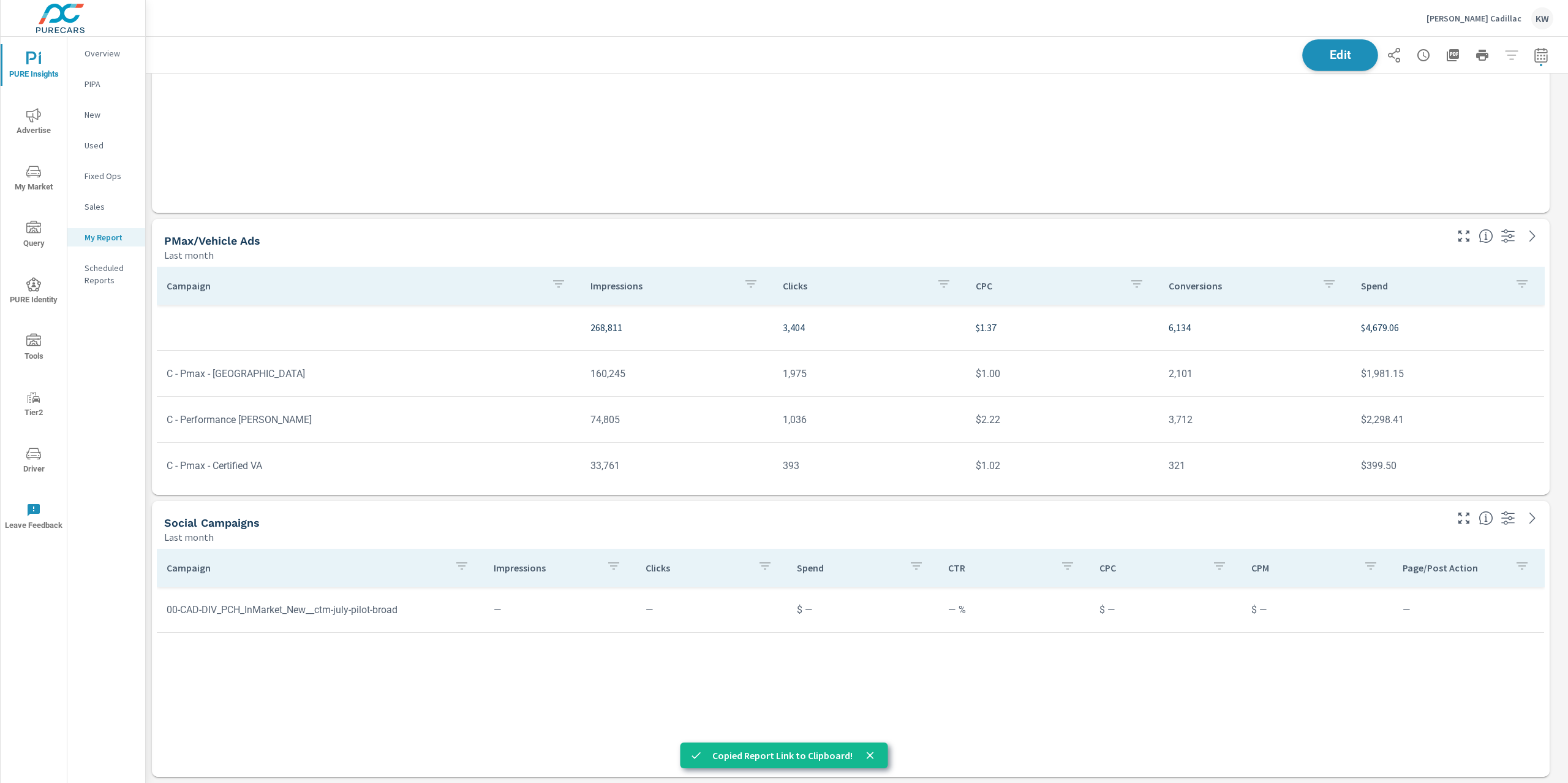
click at [1325, 59] on span "Edit" at bounding box center [1341, 54] width 50 height 12
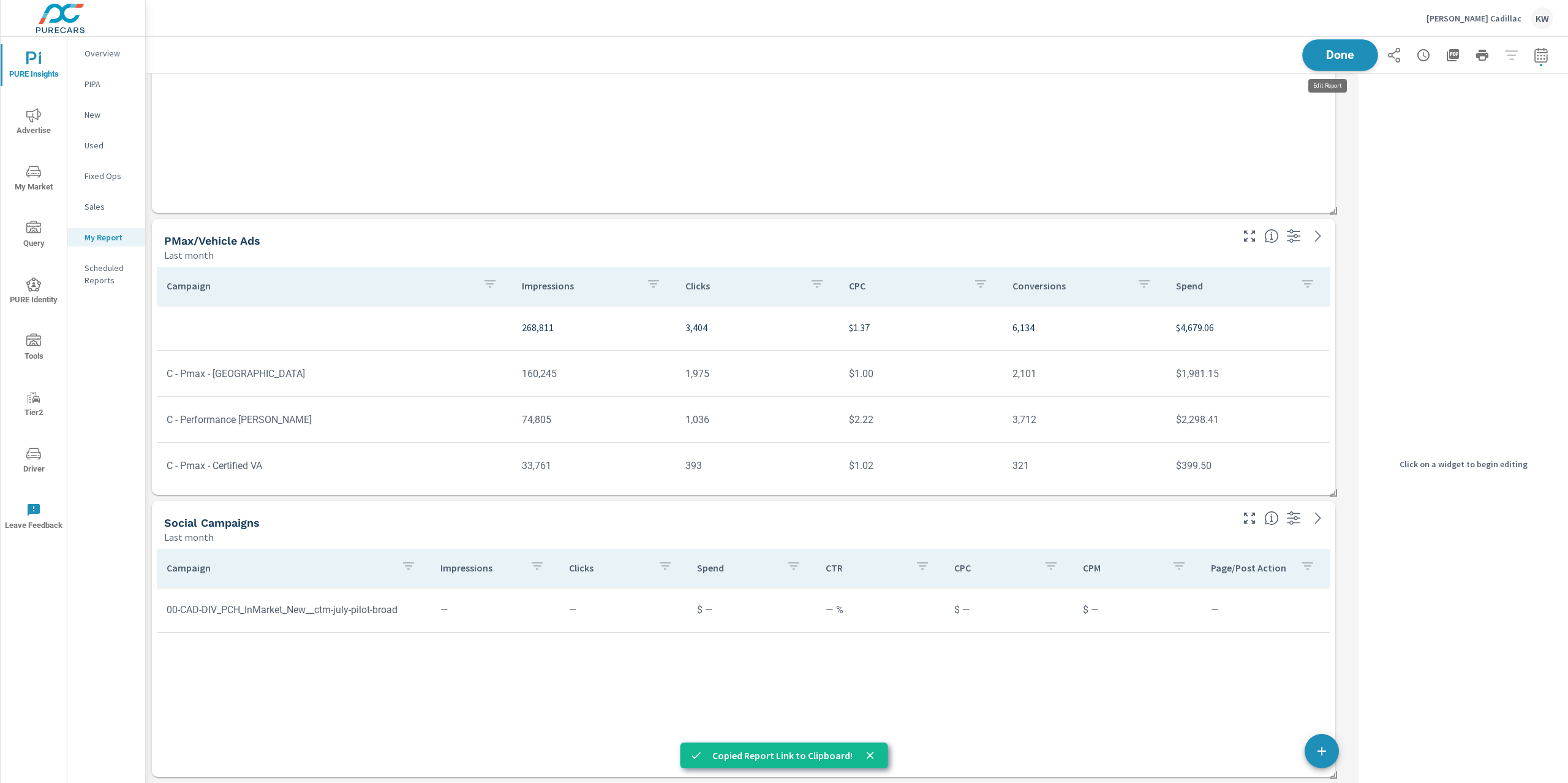
scroll to position [6, 5]
click at [1148, 522] on div "Social campaigns" at bounding box center [697, 522] width 1066 height 14
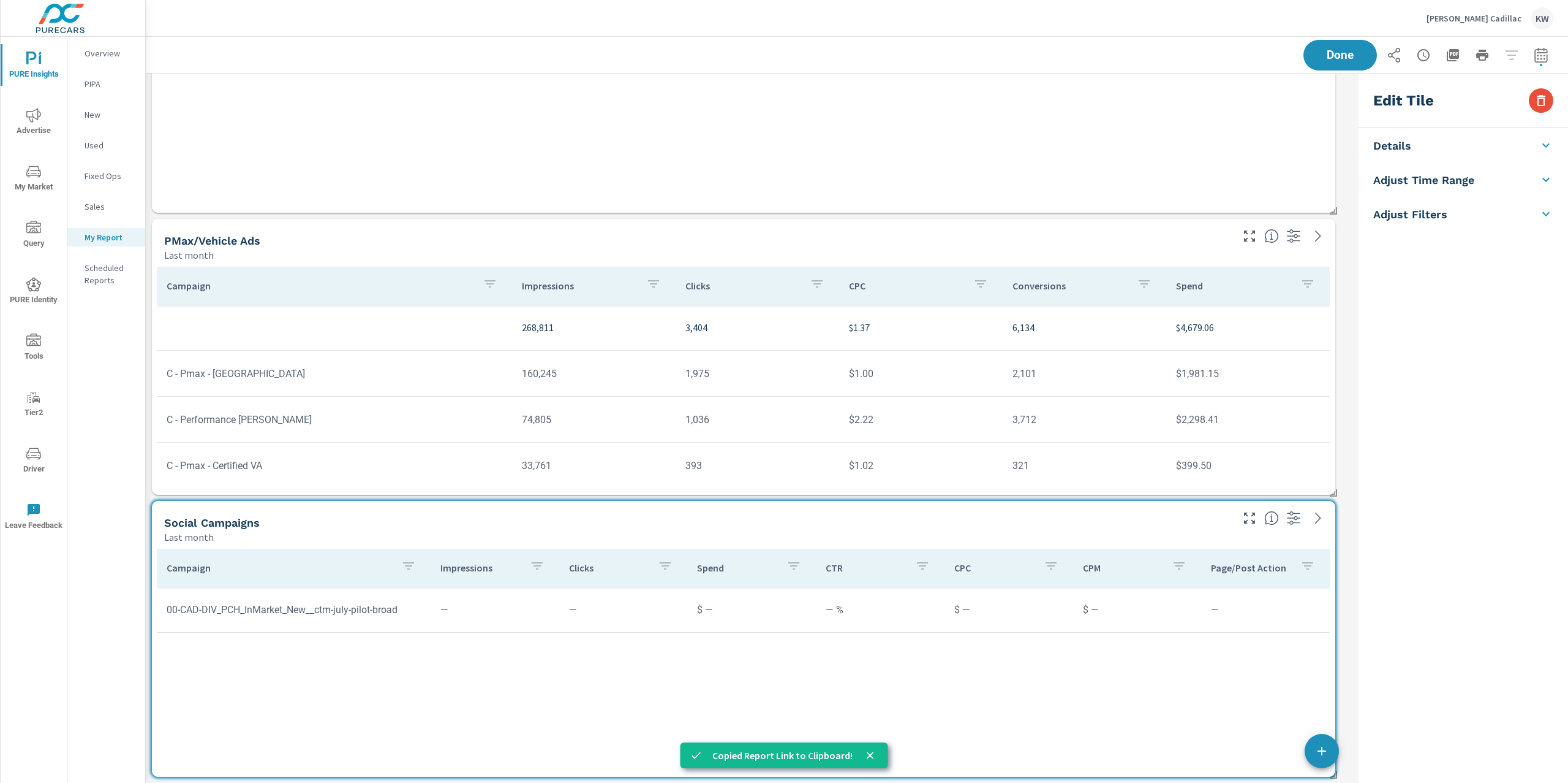
scroll to position [5952, 1221]
click at [1533, 102] on button "button" at bounding box center [1541, 100] width 24 height 24
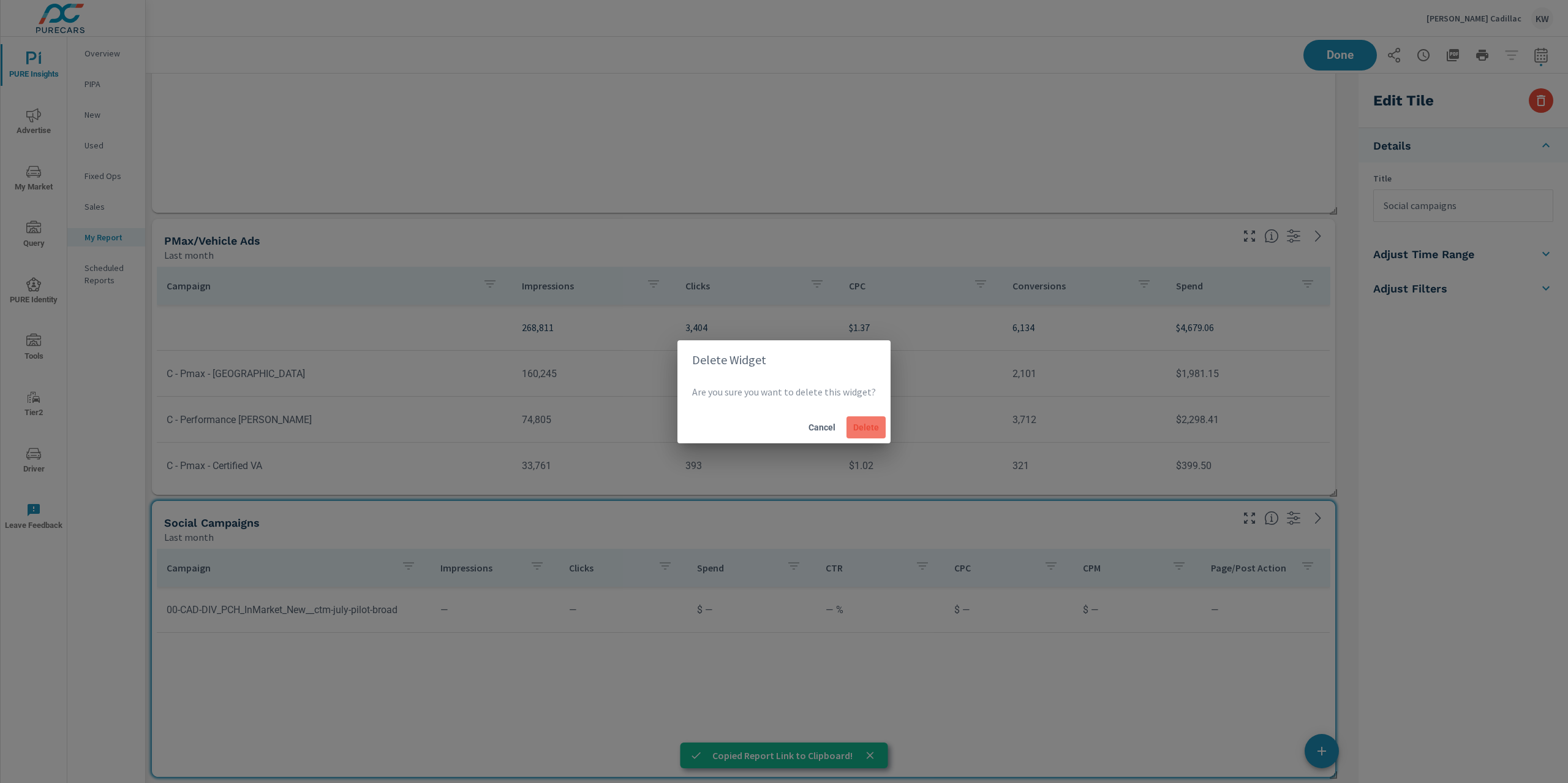
click at [874, 429] on span "Delete" at bounding box center [866, 427] width 30 height 11
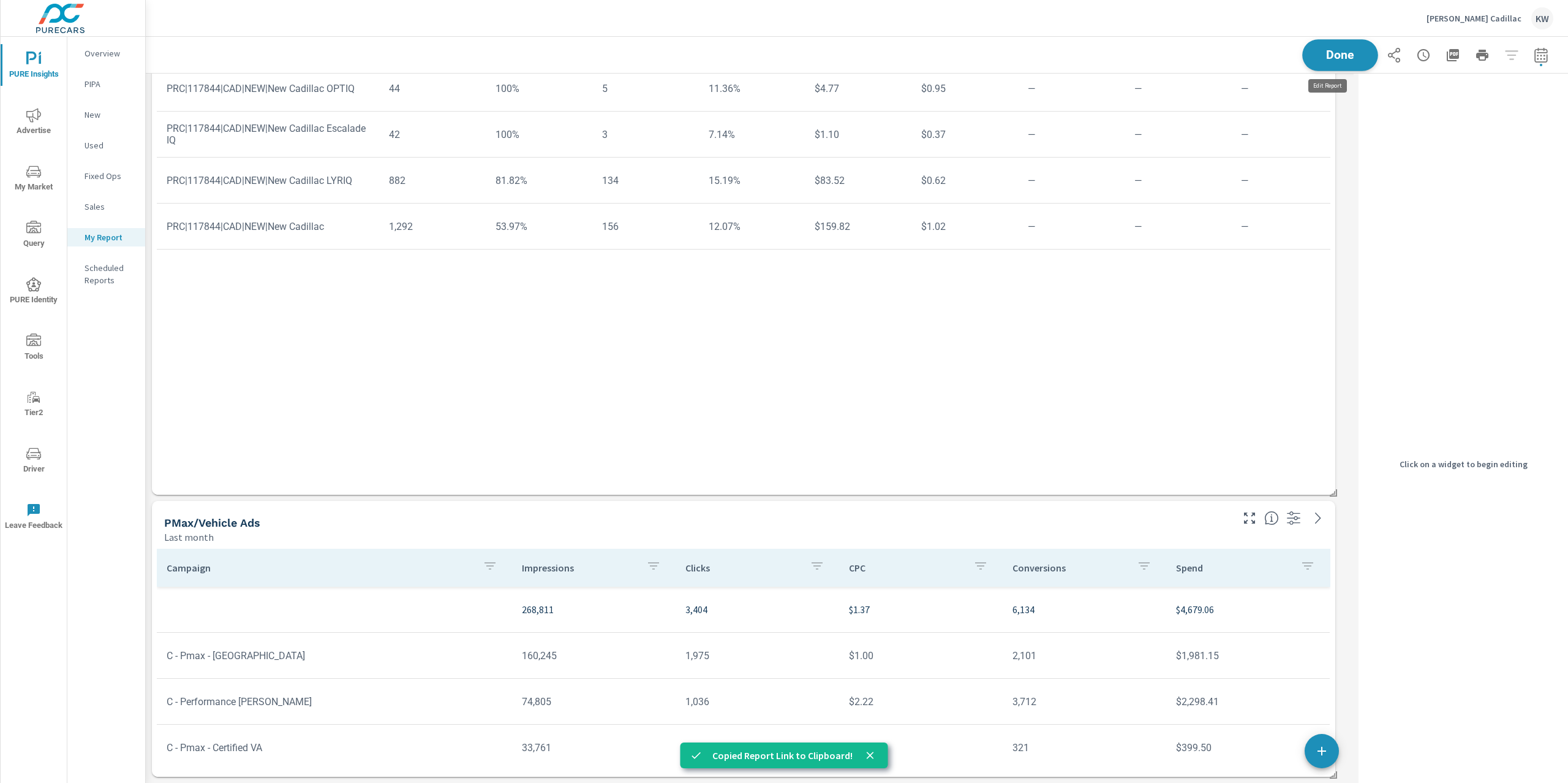
scroll to position [5670, 1221]
click at [1353, 66] on button "Done" at bounding box center [1340, 54] width 76 height 32
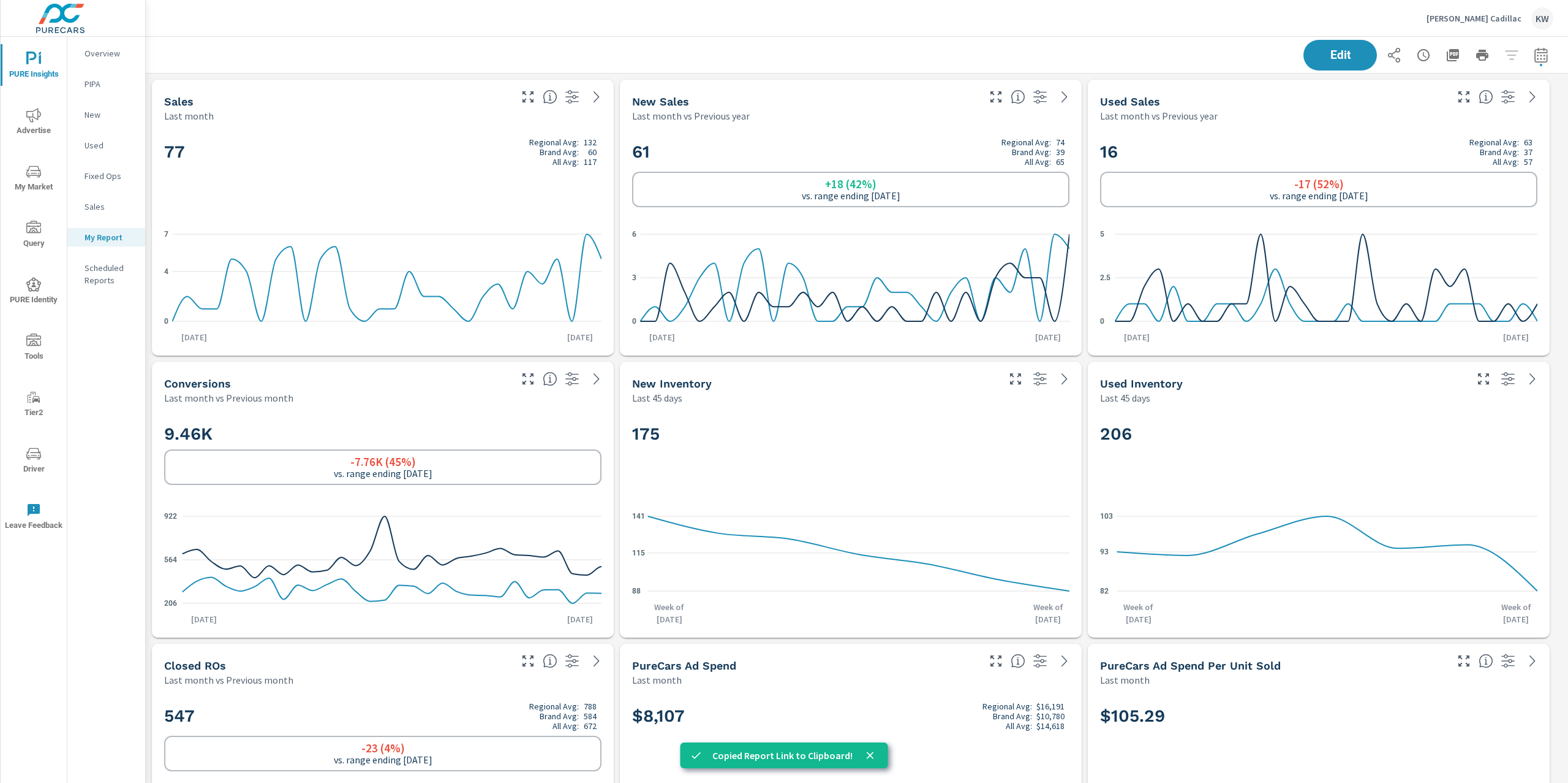
scroll to position [5670, 1435]
click at [1388, 60] on icon "button" at bounding box center [1394, 55] width 13 height 14
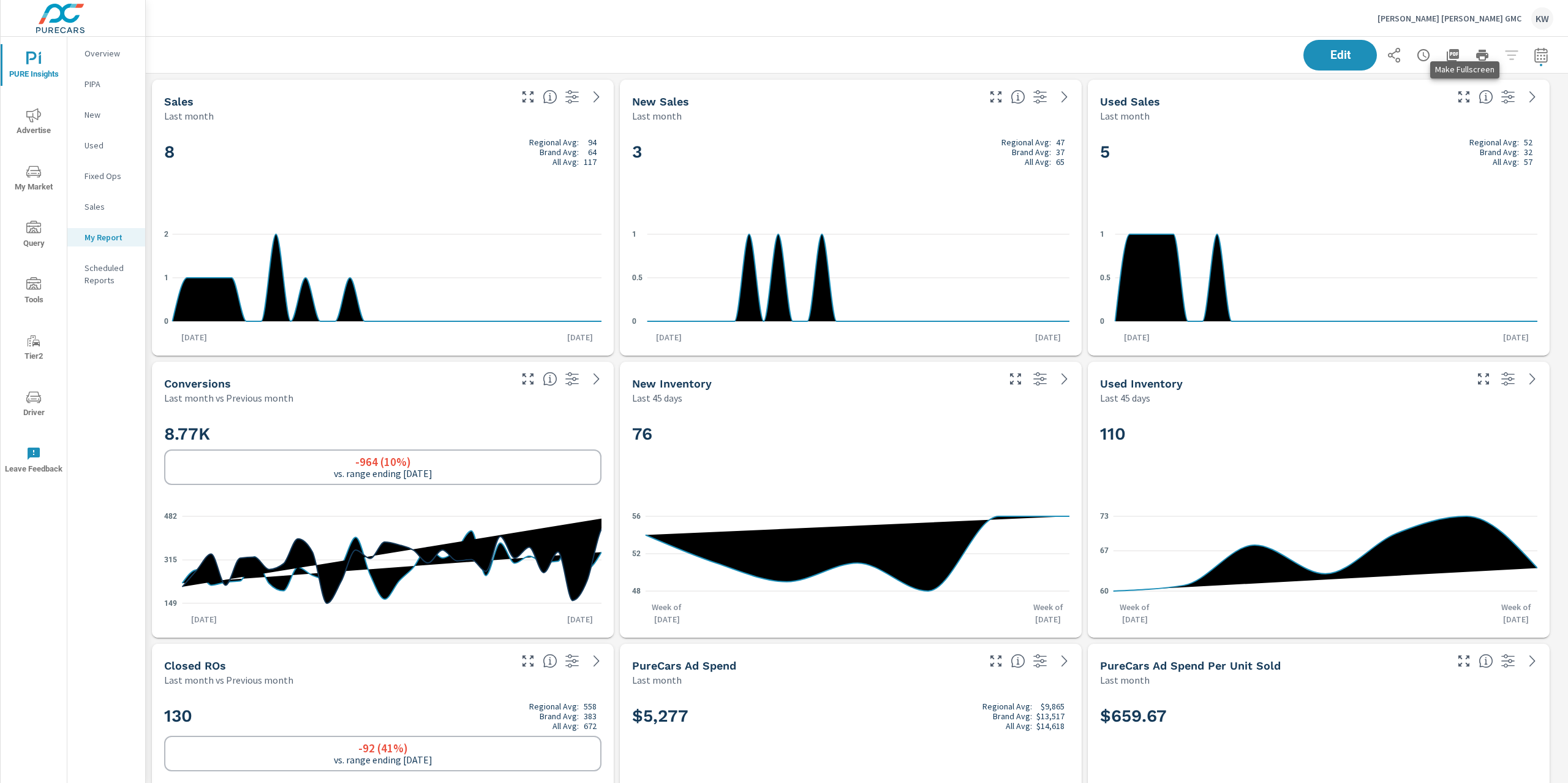
scroll to position [8347, 1435]
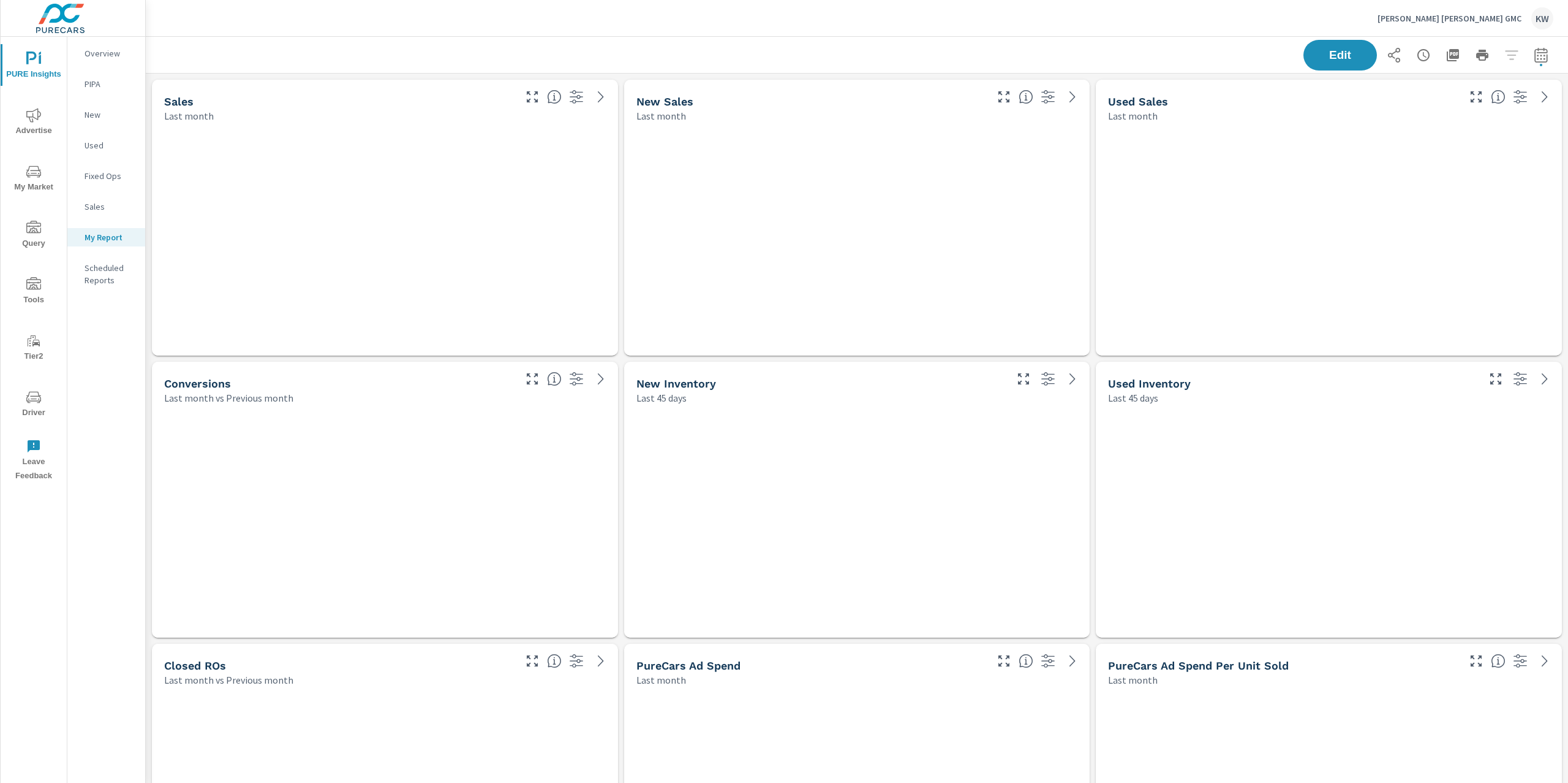
scroll to position [8347, 1435]
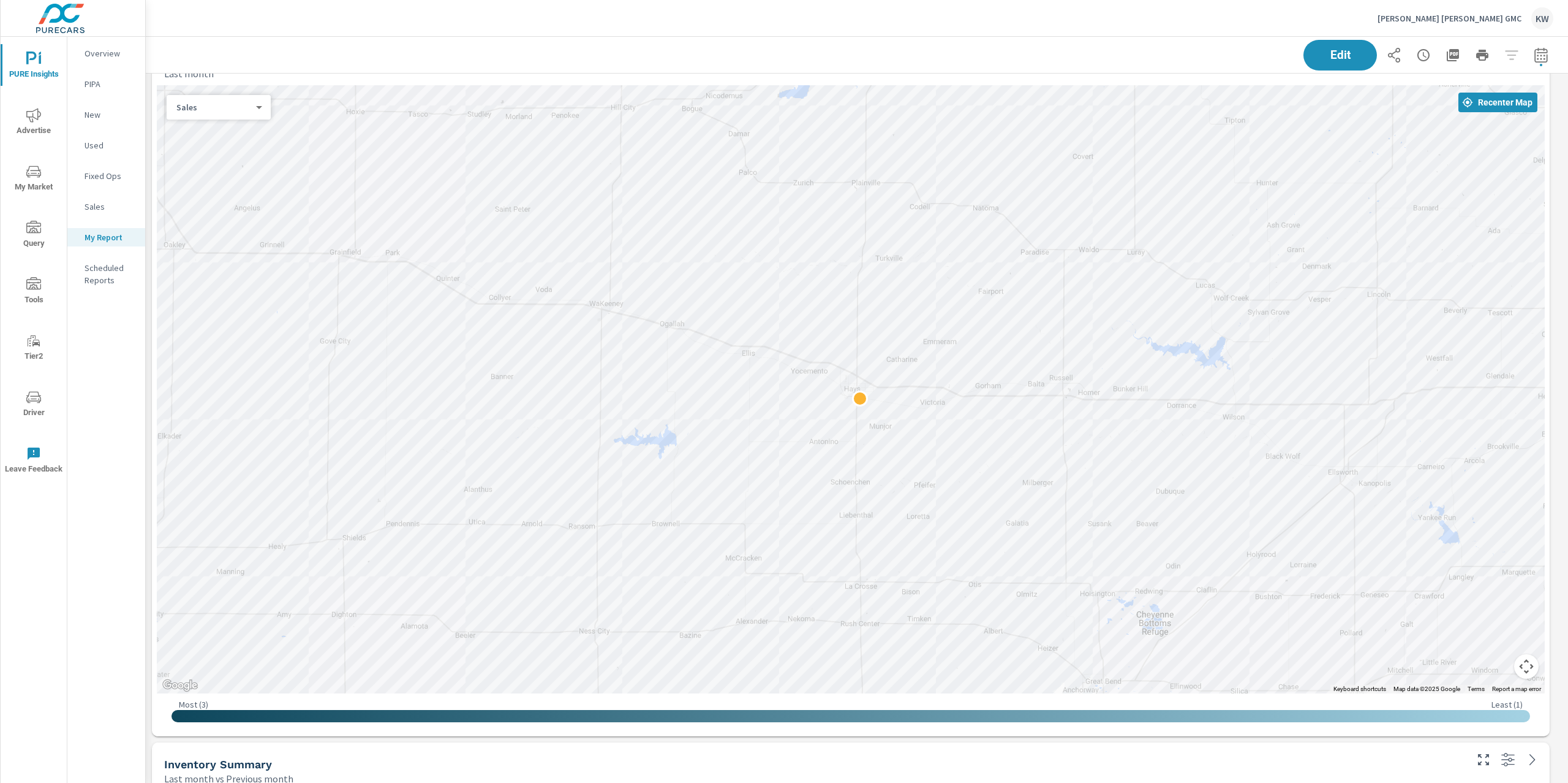
scroll to position [891, 0]
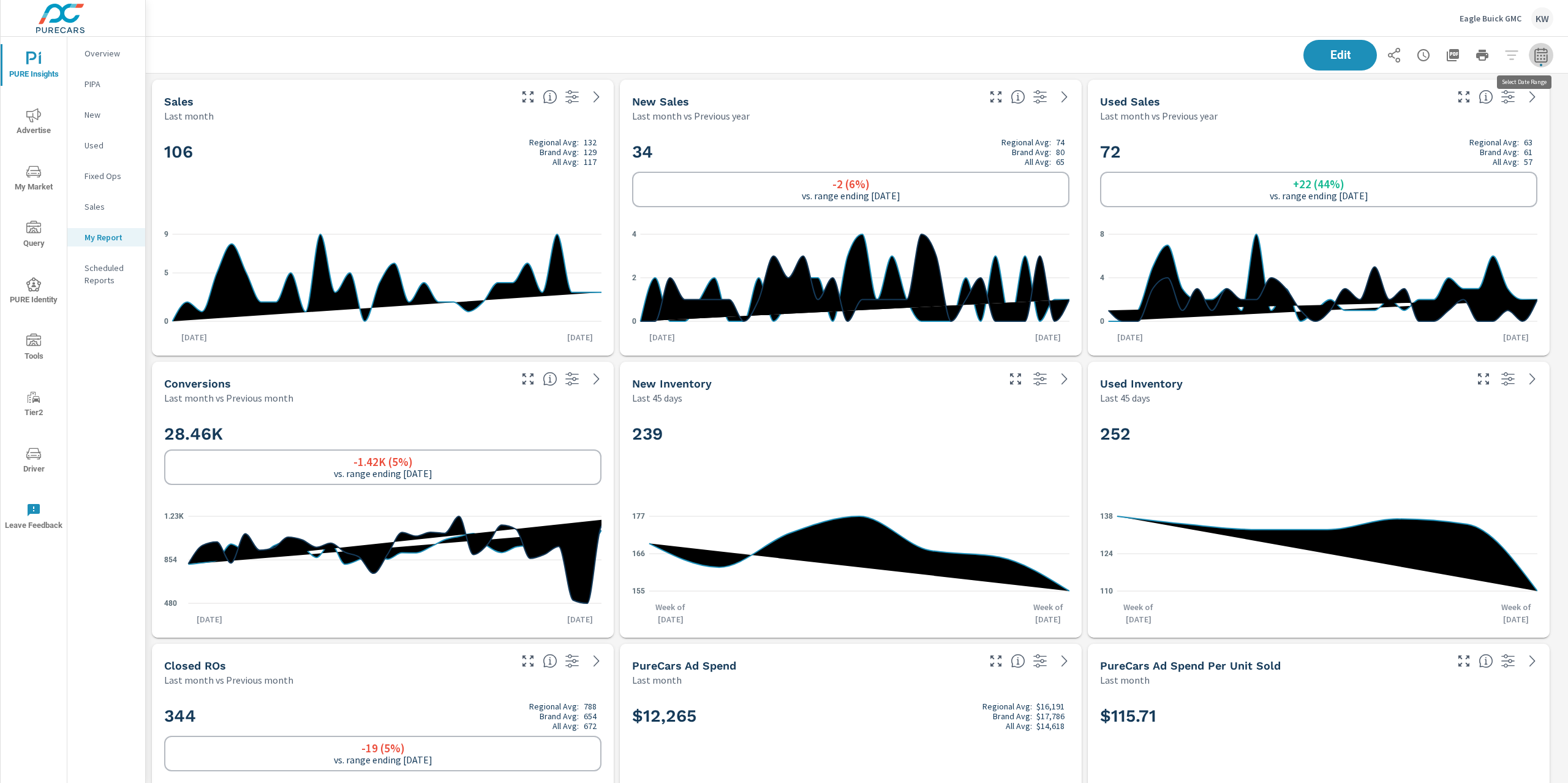
click at [1529, 62] on button "button" at bounding box center [1541, 55] width 24 height 24
select select "Last month"
click at [1408, 169] on span "Apply" at bounding box center [1404, 172] width 50 height 12
click at [1387, 59] on icon "button" at bounding box center [1394, 55] width 14 height 14
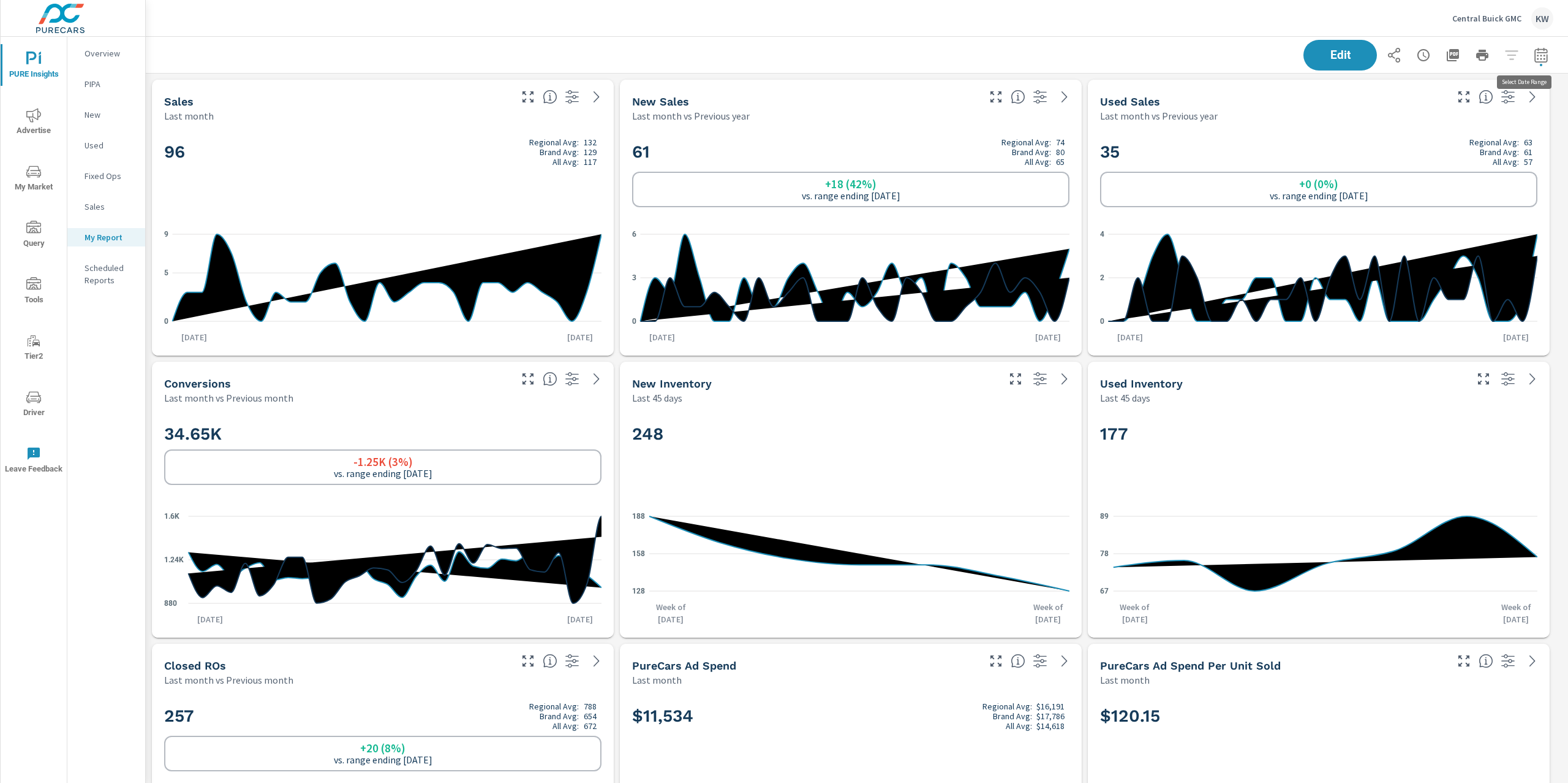
click at [1535, 61] on icon "button" at bounding box center [1541, 54] width 13 height 14
select select "Last month"
click at [1535, 61] on icon "button" at bounding box center [1541, 54] width 13 height 14
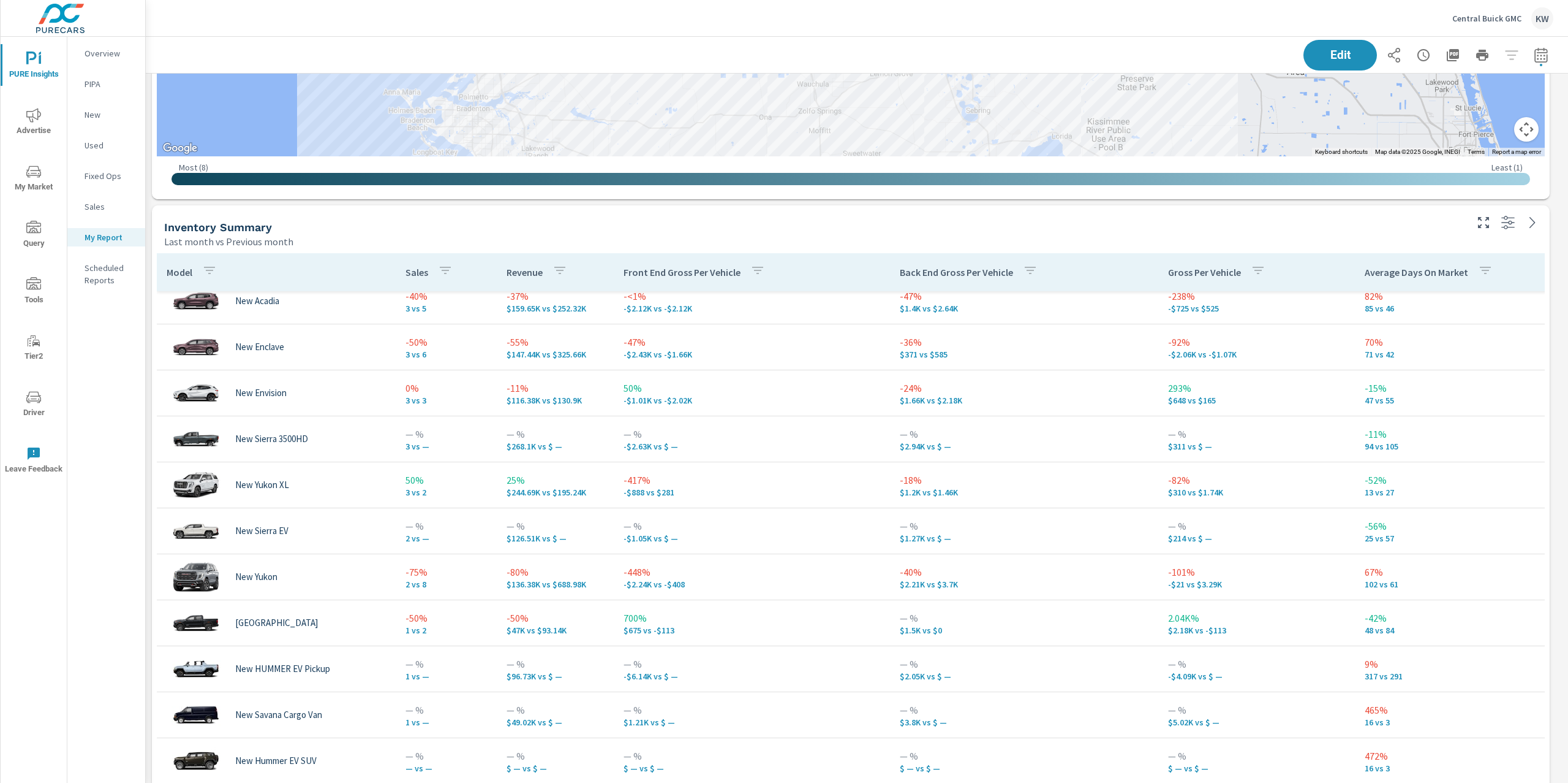
scroll to position [1439, 0]
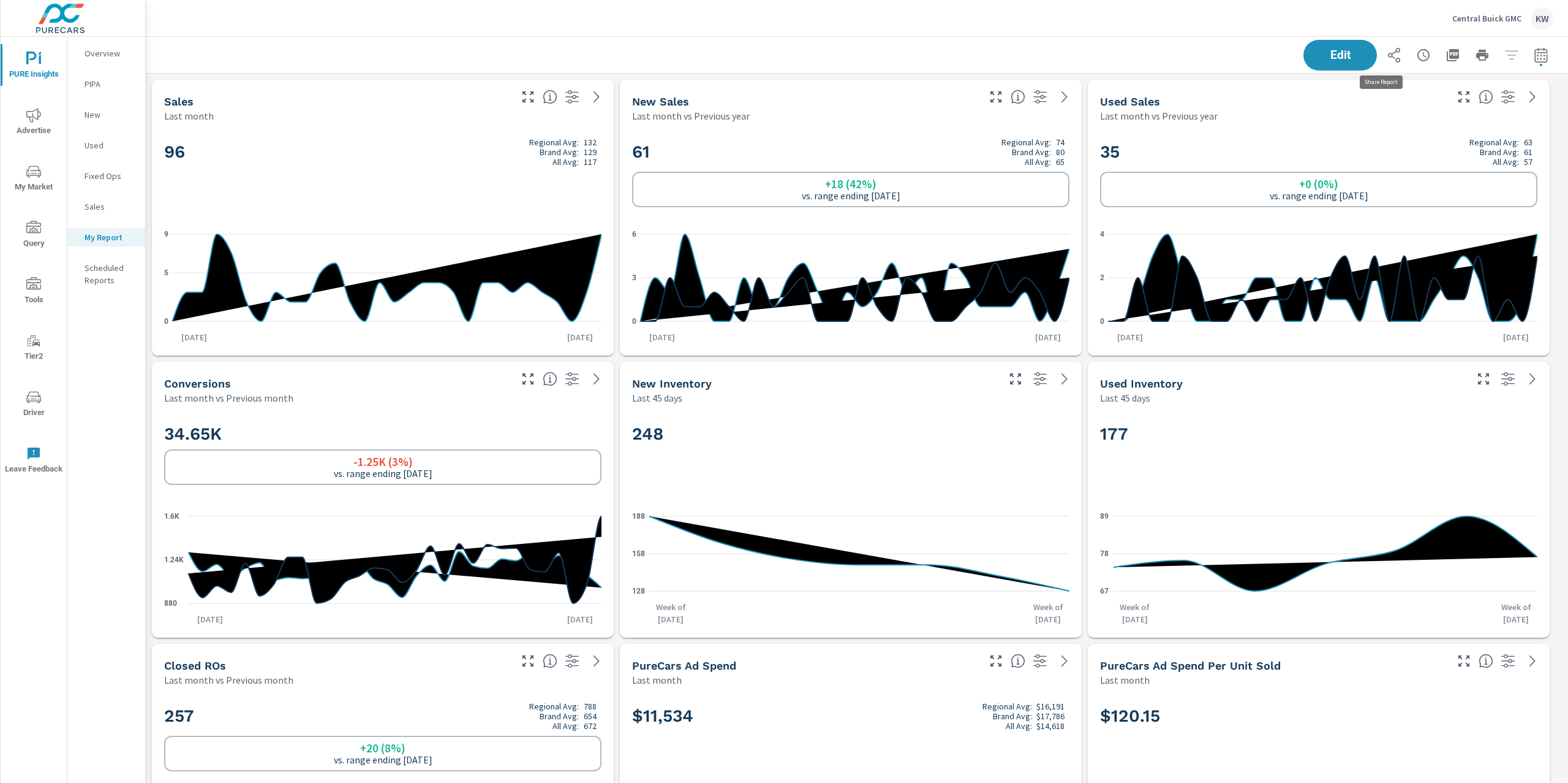
scroll to position [6938, 1435]
click at [1387, 60] on icon "button" at bounding box center [1394, 55] width 14 height 14
click at [1388, 61] on icon "button" at bounding box center [1394, 55] width 13 height 14
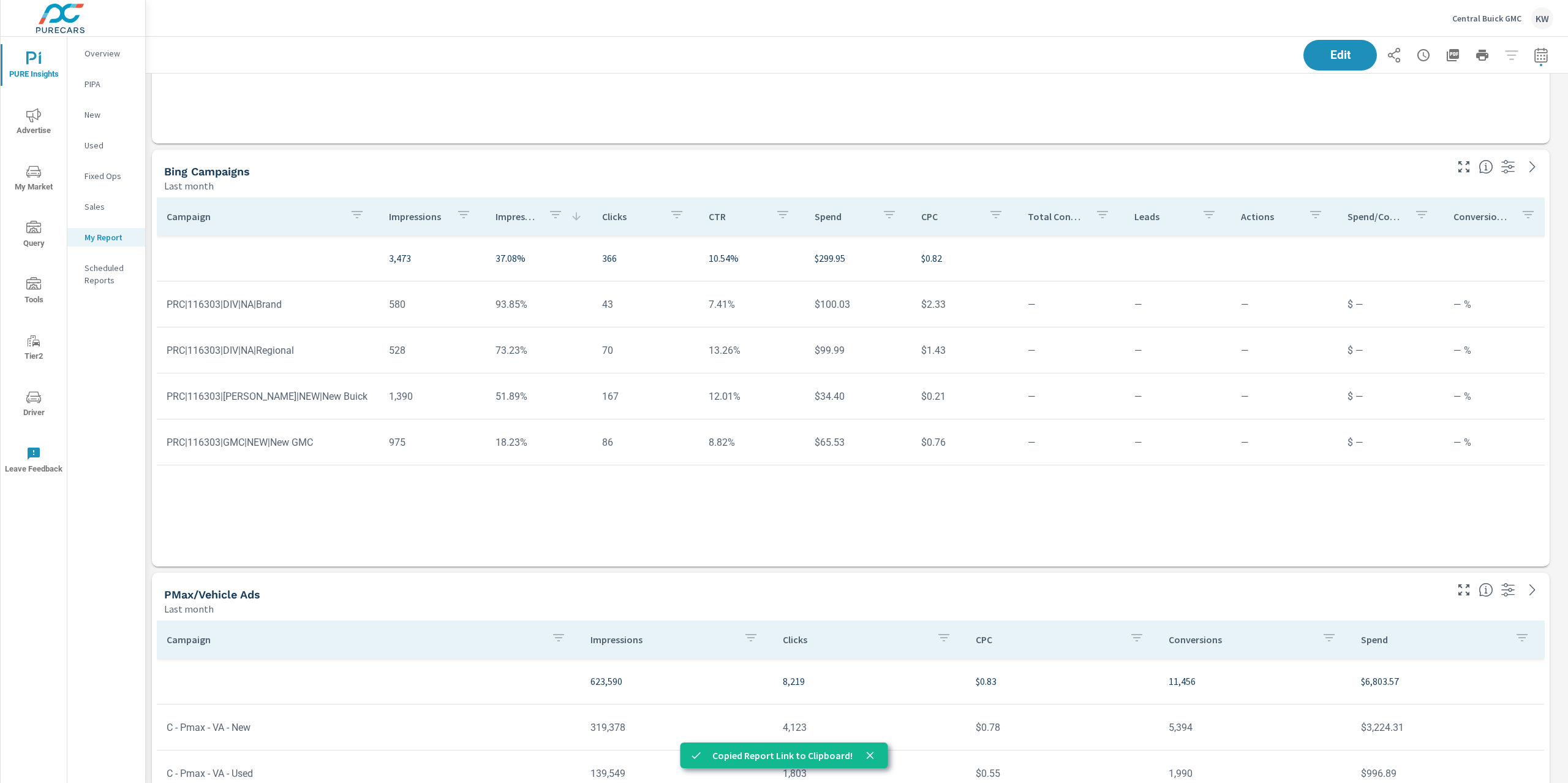
scroll to position [5055, 0]
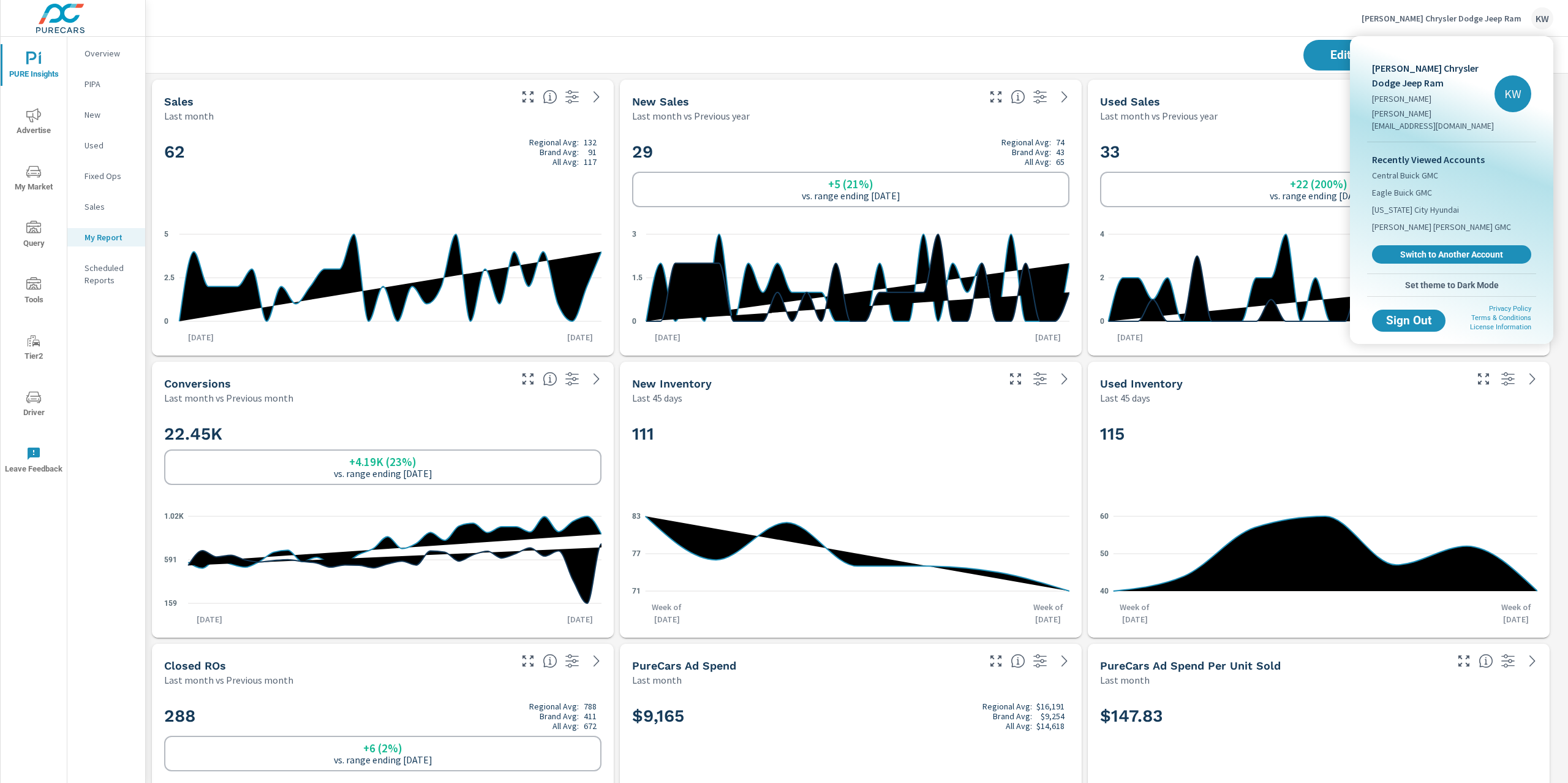
scroll to position [5810, 1435]
click at [1214, 32] on div at bounding box center [784, 392] width 1568 height 783
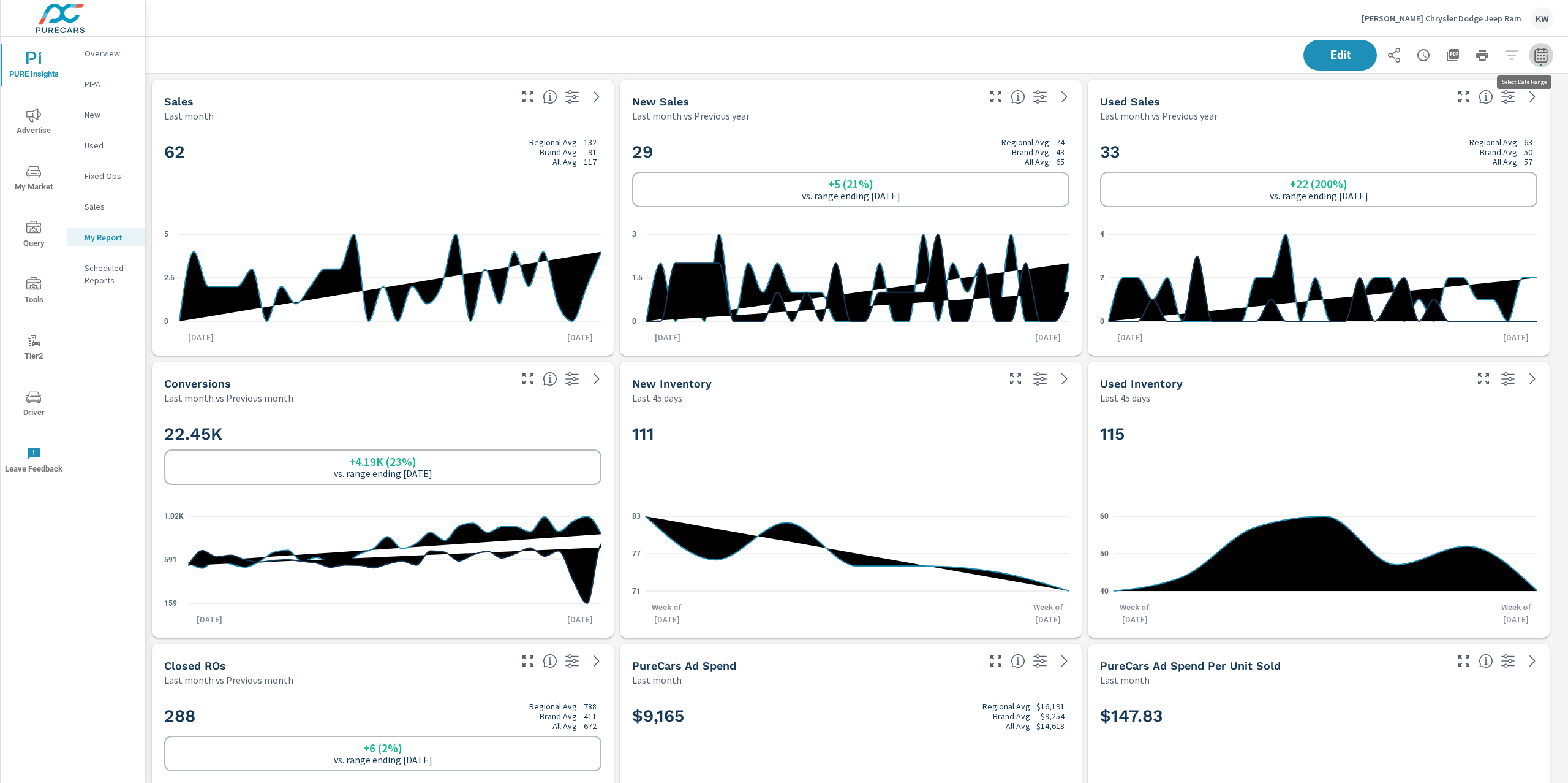
click at [1534, 58] on icon "button" at bounding box center [1541, 55] width 14 height 14
select select "Last month"
click at [1156, 51] on div "Edit" at bounding box center [857, 55] width 1393 height 36
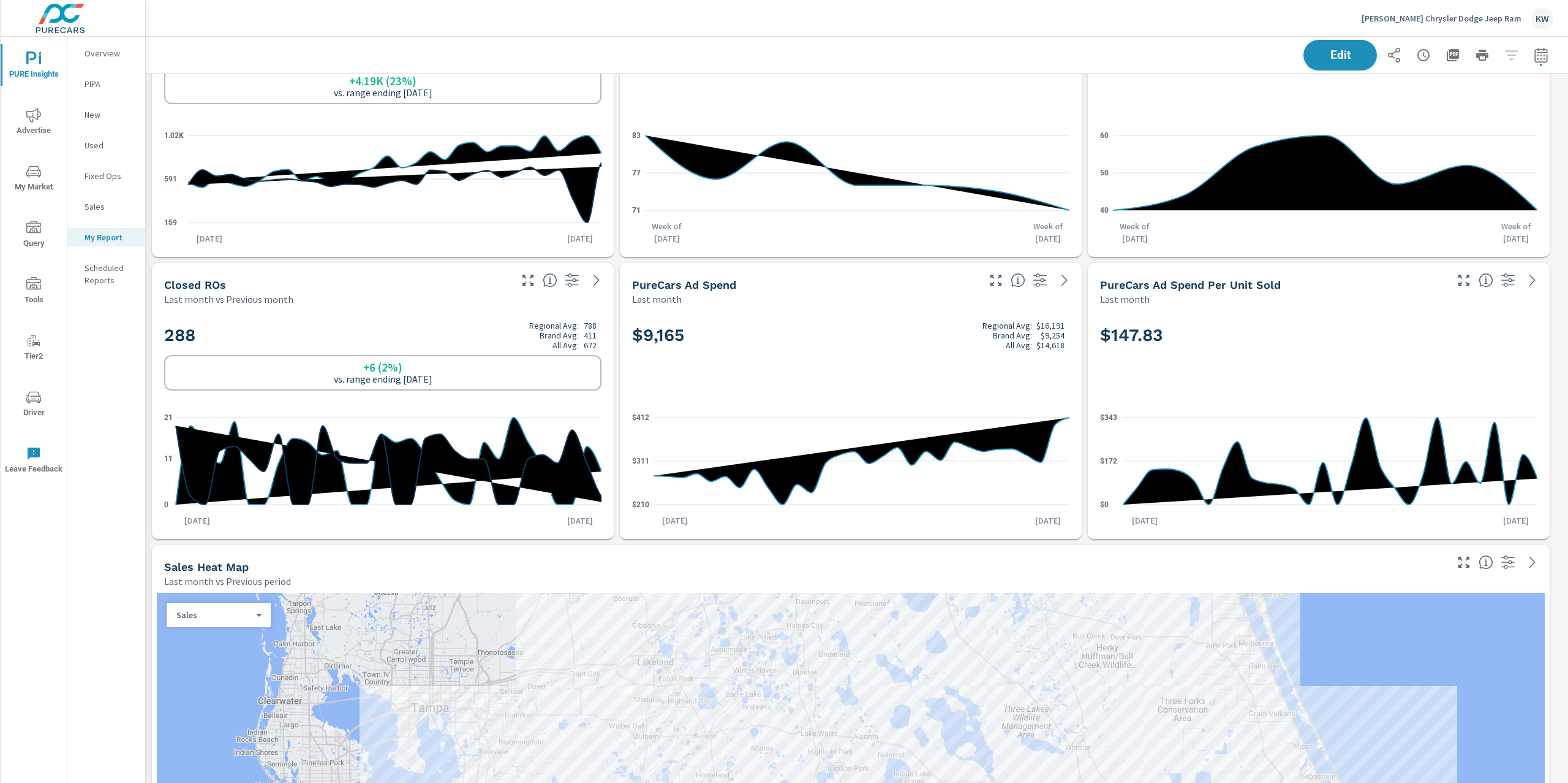
scroll to position [0, 0]
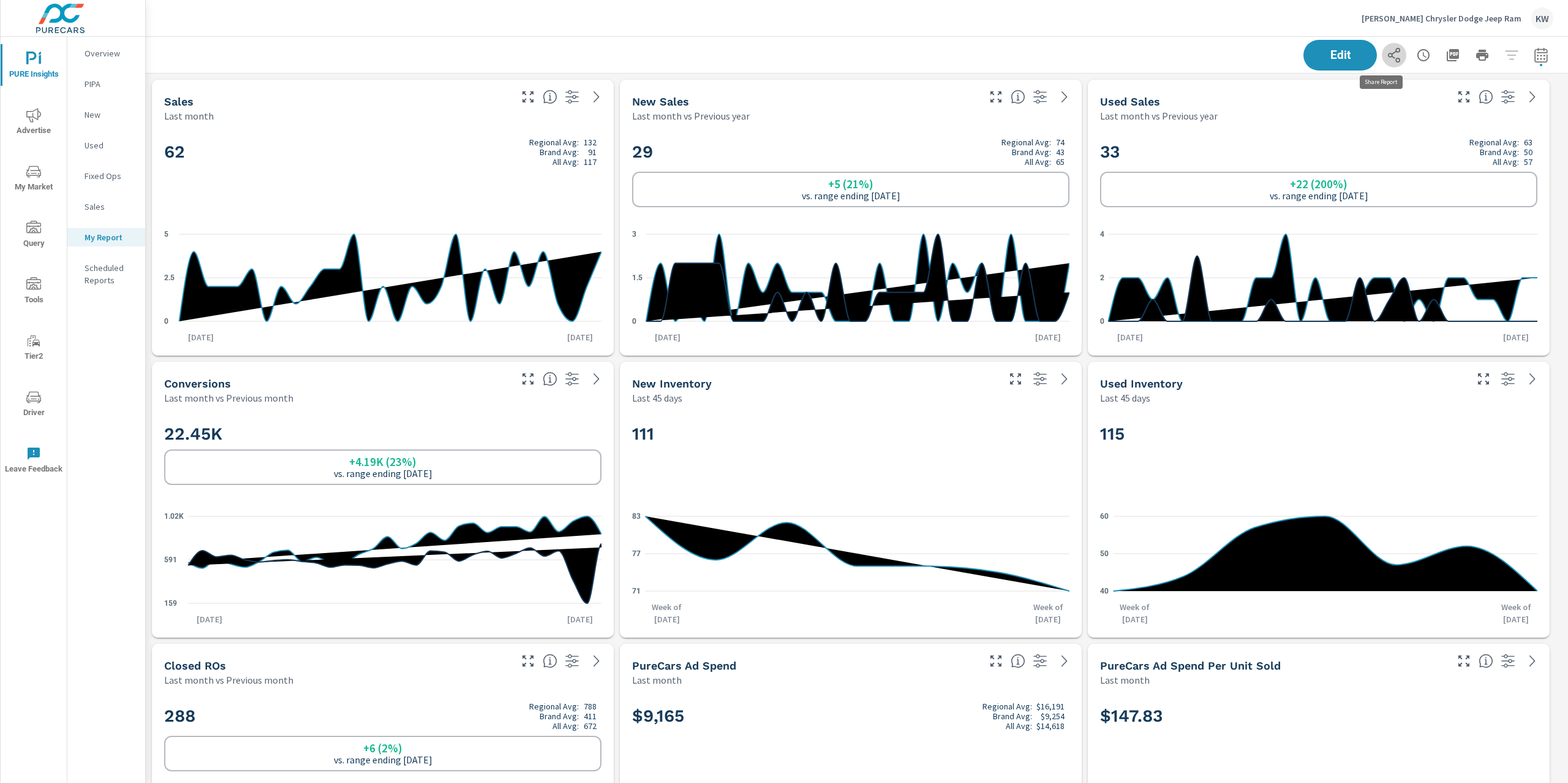
click at [1387, 56] on icon "button" at bounding box center [1394, 55] width 14 height 14
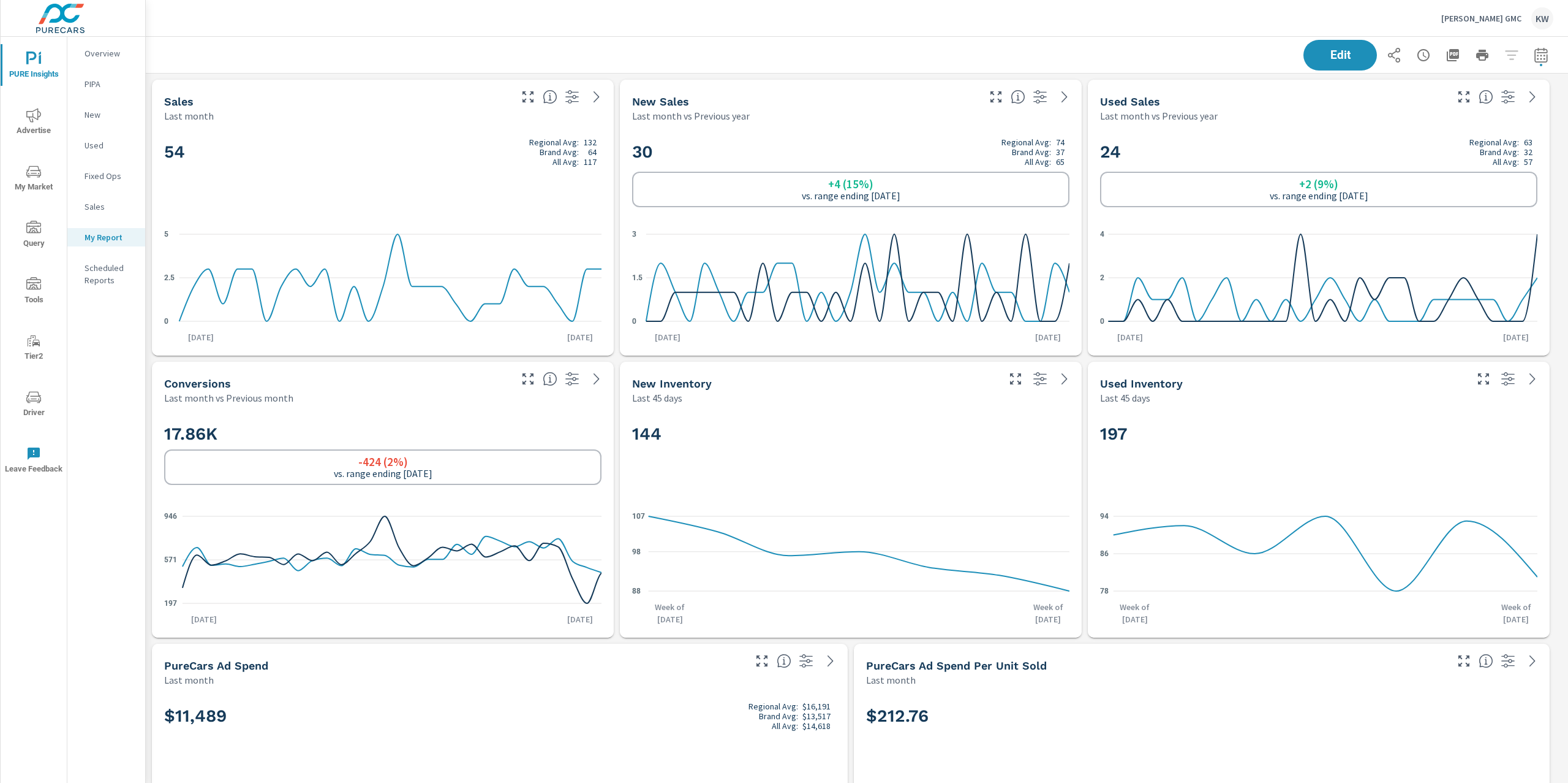
scroll to position [5670, 1435]
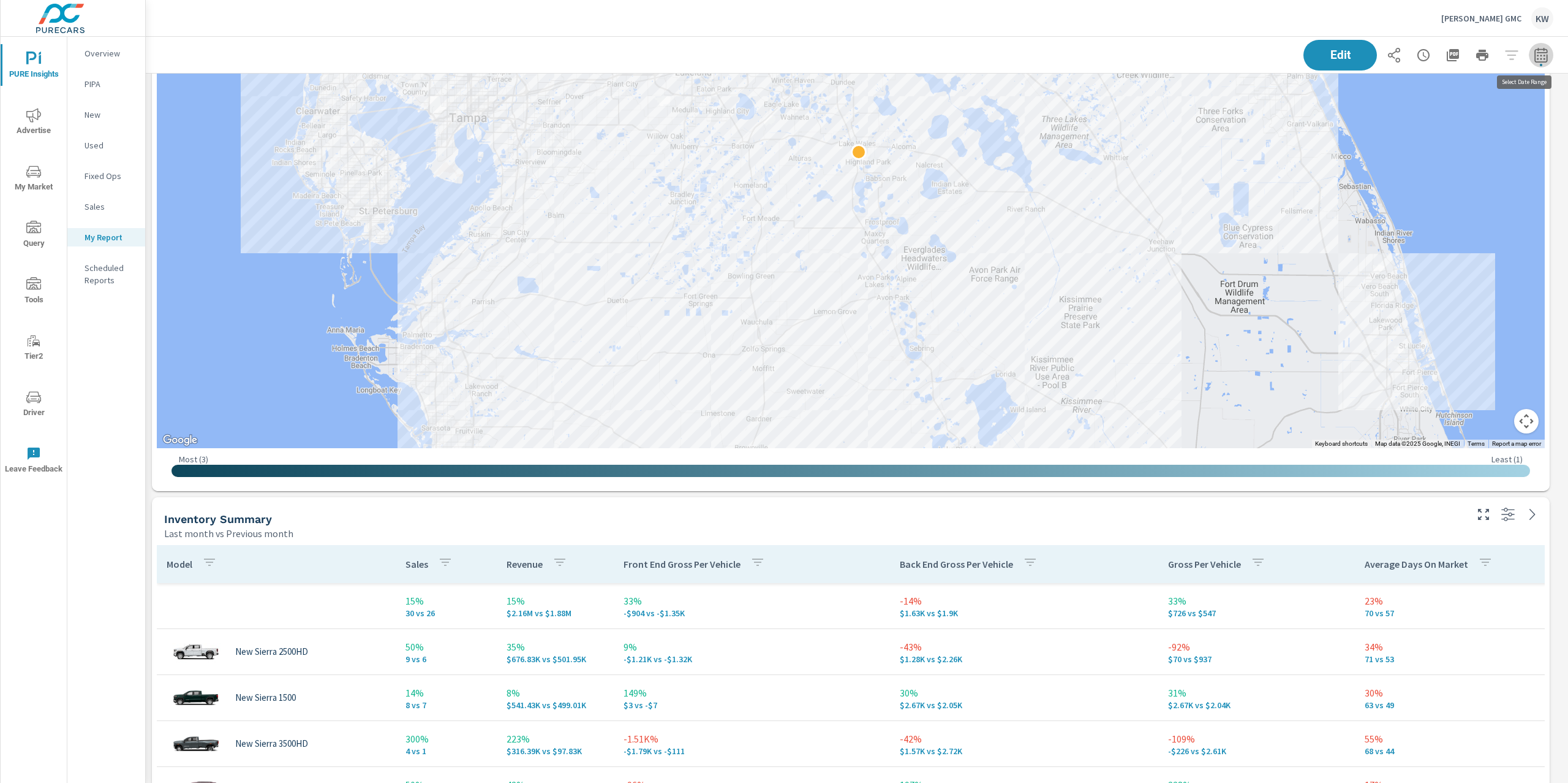
click at [1529, 62] on button "button" at bounding box center [1541, 55] width 24 height 24
select select "Last month"
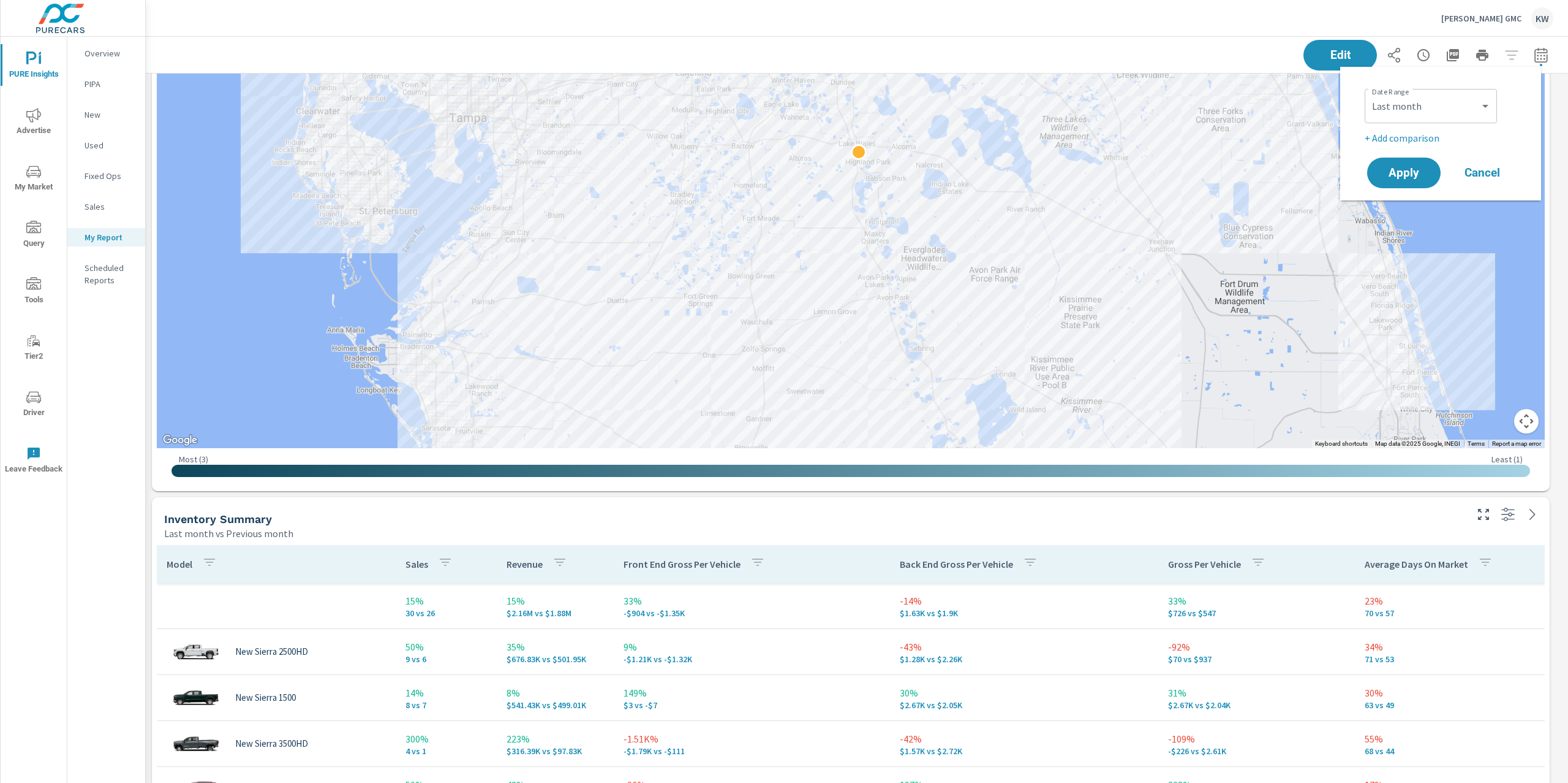
click at [1529, 62] on button "button" at bounding box center [1541, 55] width 24 height 24
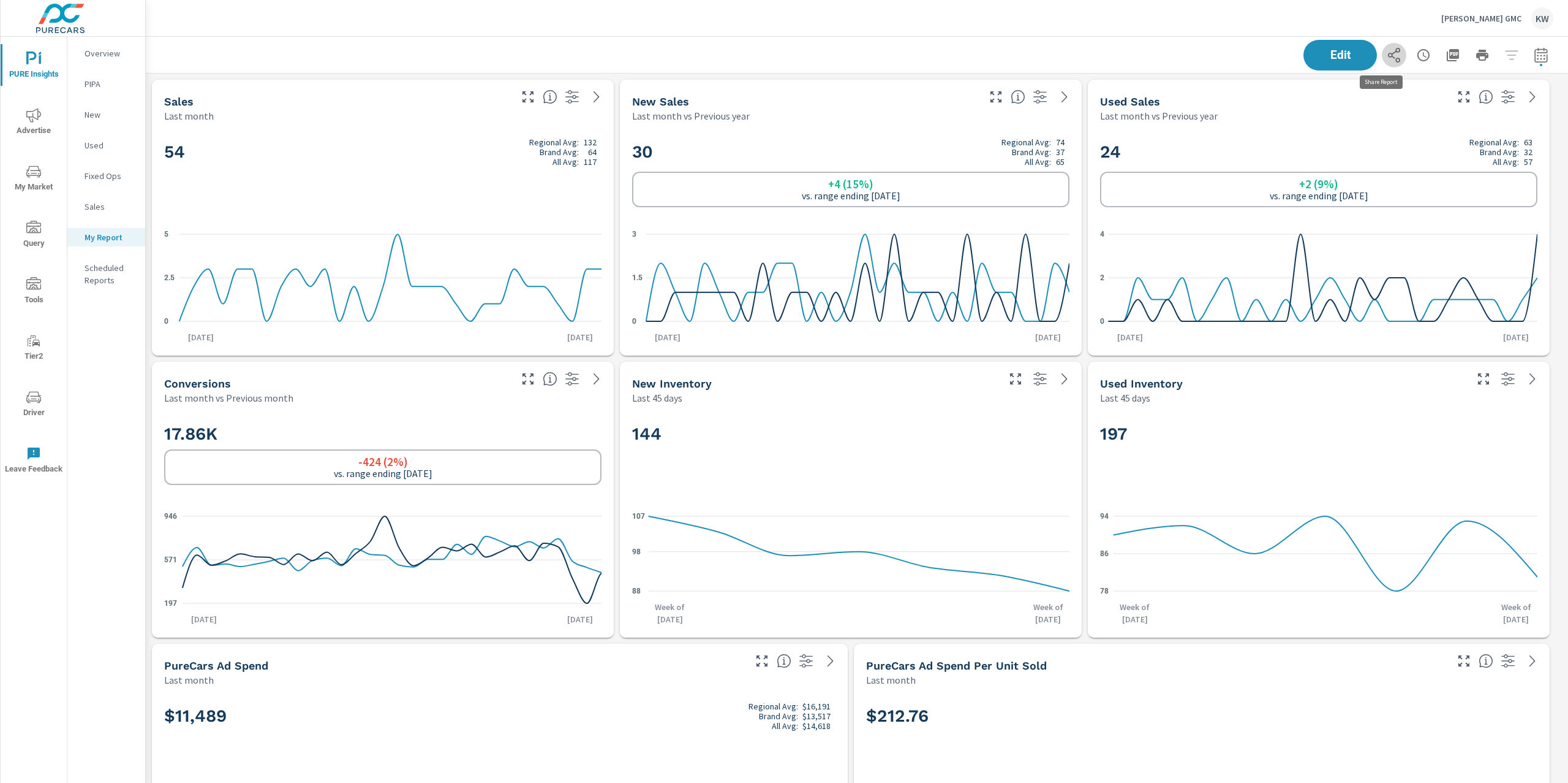
click at [1387, 60] on icon "button" at bounding box center [1394, 55] width 14 height 14
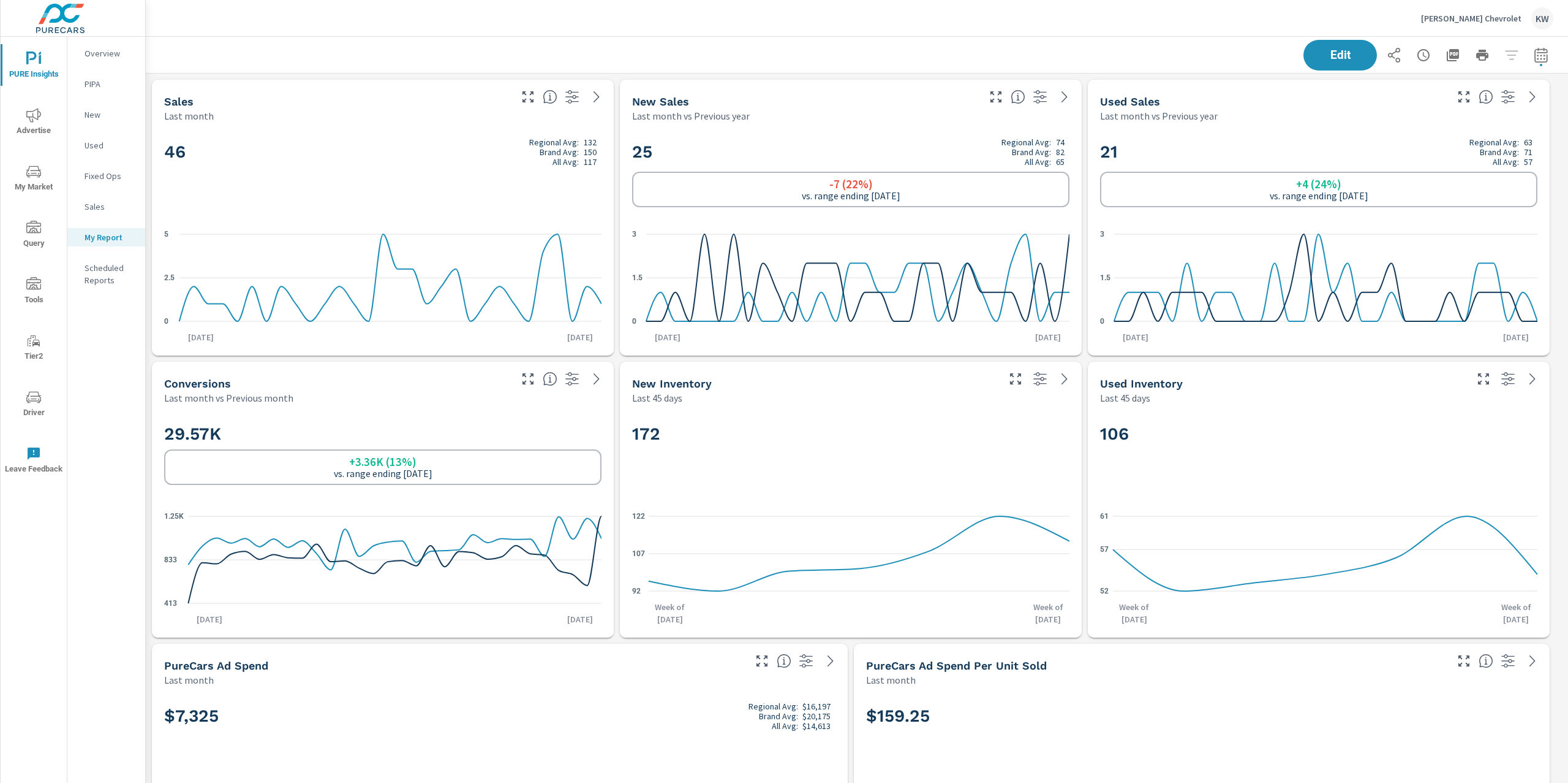
click at [1536, 59] on icon "button" at bounding box center [1540, 56] width 8 height 5
select select "Last month"
click at [1506, 172] on span "Cancel" at bounding box center [1482, 172] width 49 height 11
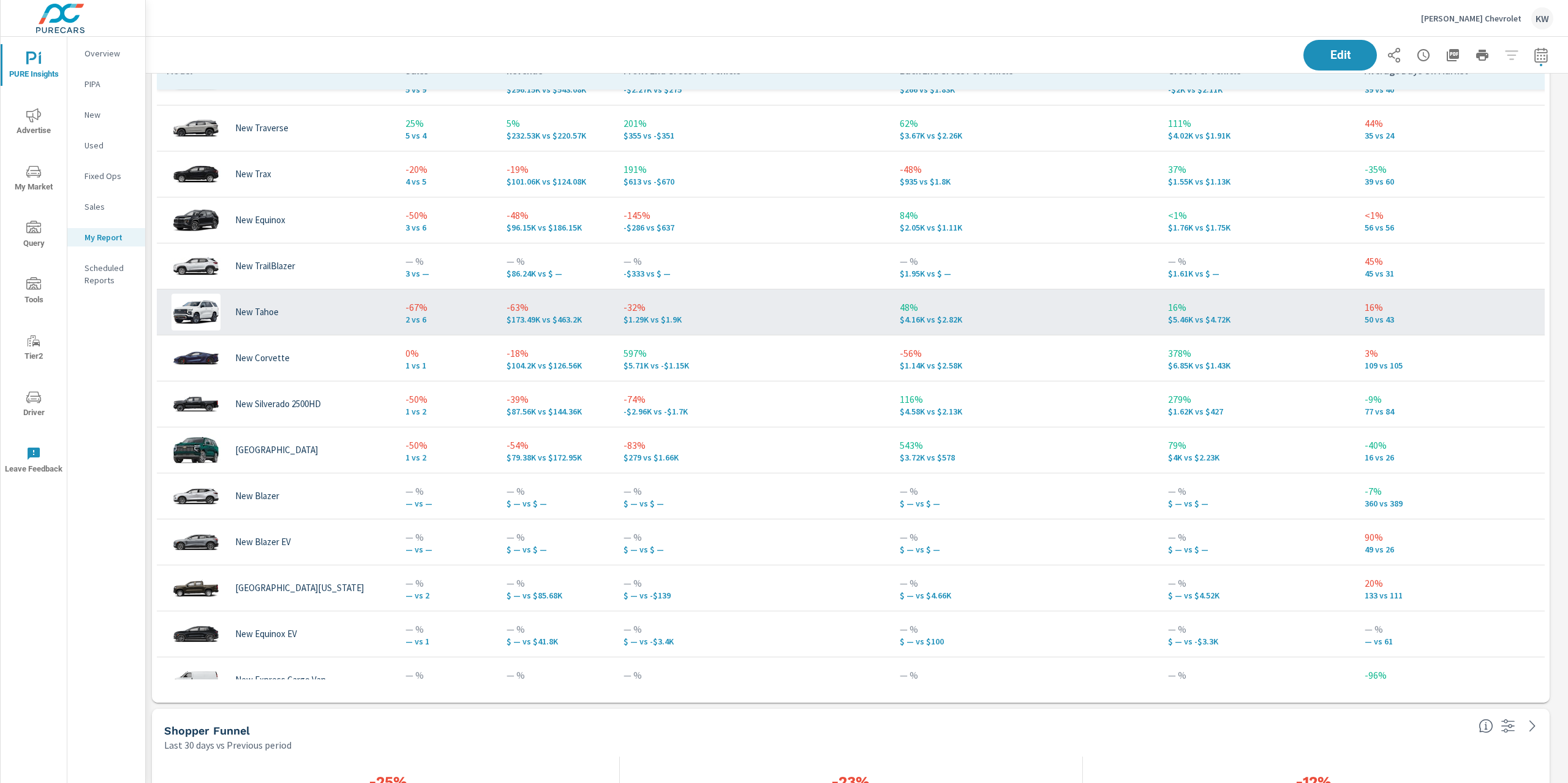
scroll to position [30, 0]
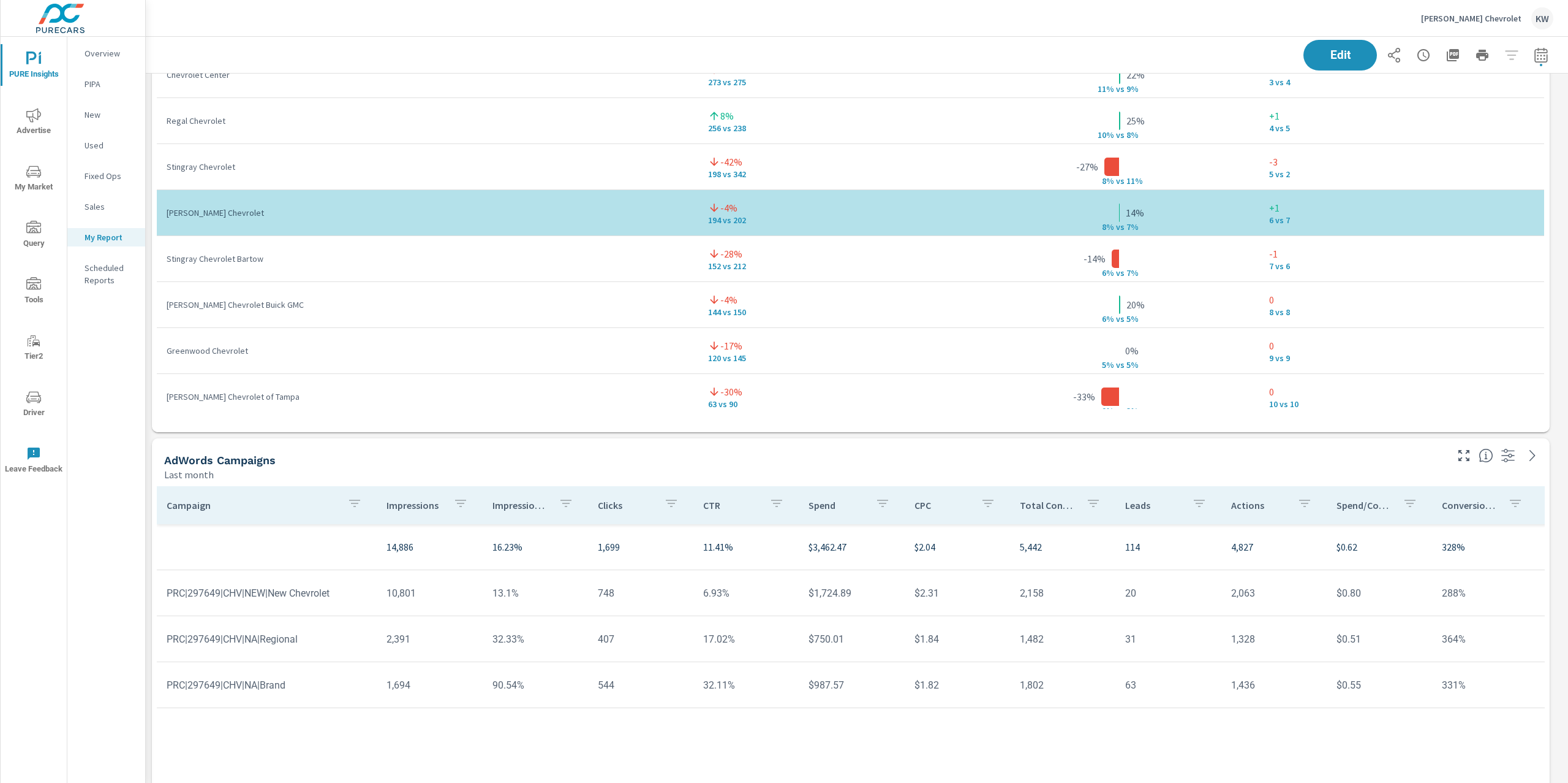
scroll to position [3905, 0]
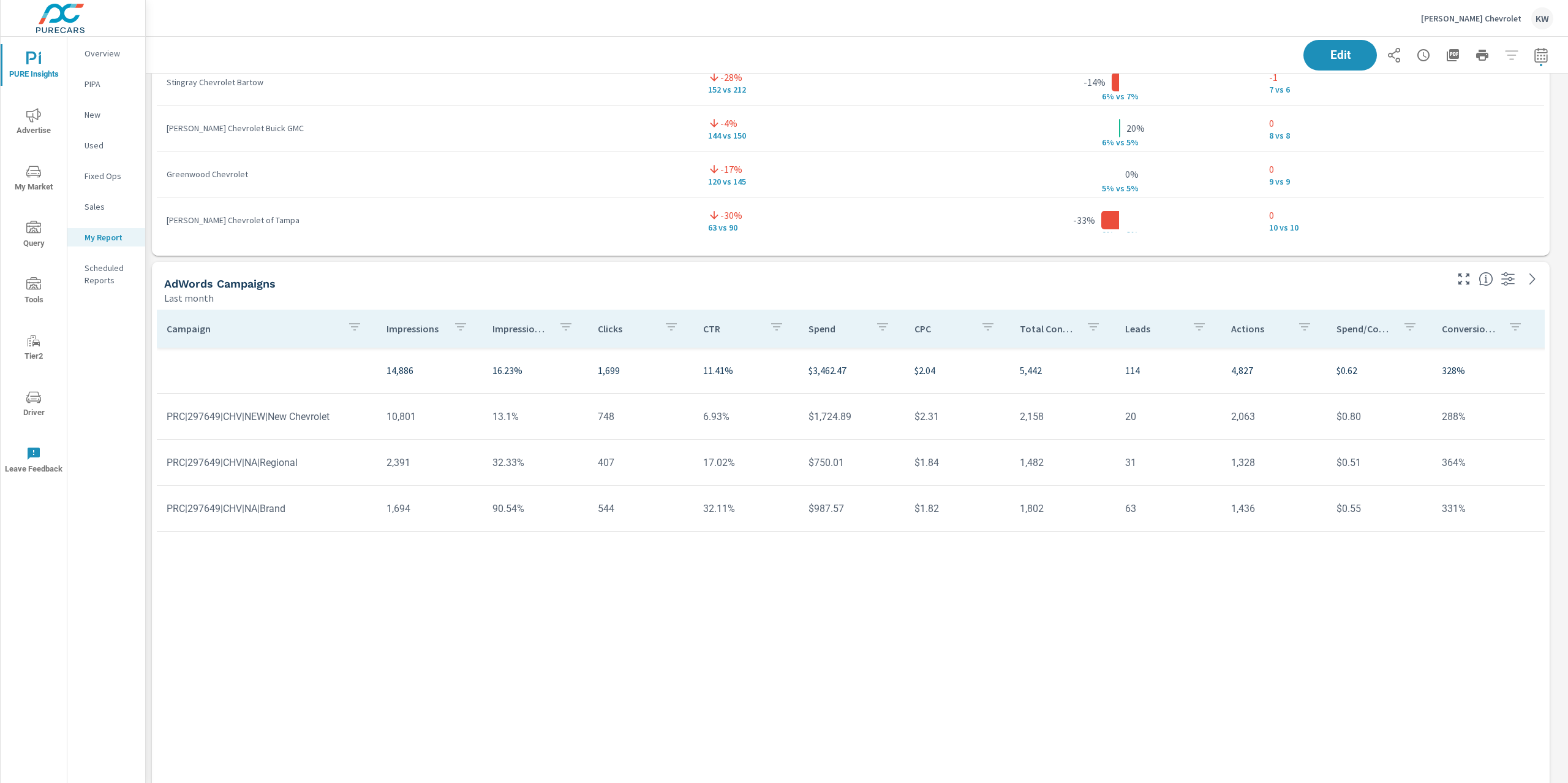
click at [524, 334] on p "Impression Share" at bounding box center [520, 328] width 56 height 13
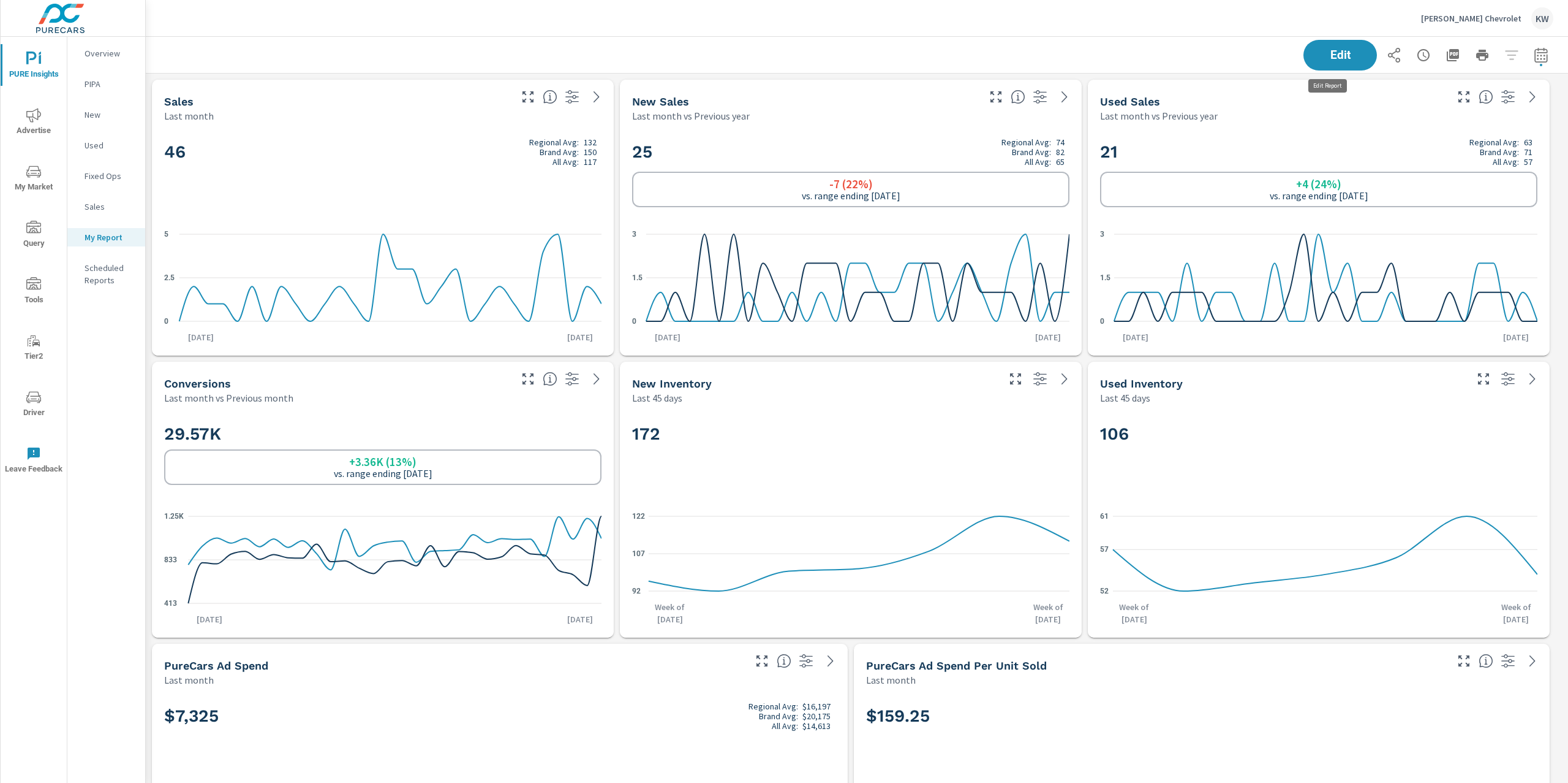
scroll to position [5810, 1435]
click at [1387, 55] on icon "button" at bounding box center [1394, 55] width 14 height 14
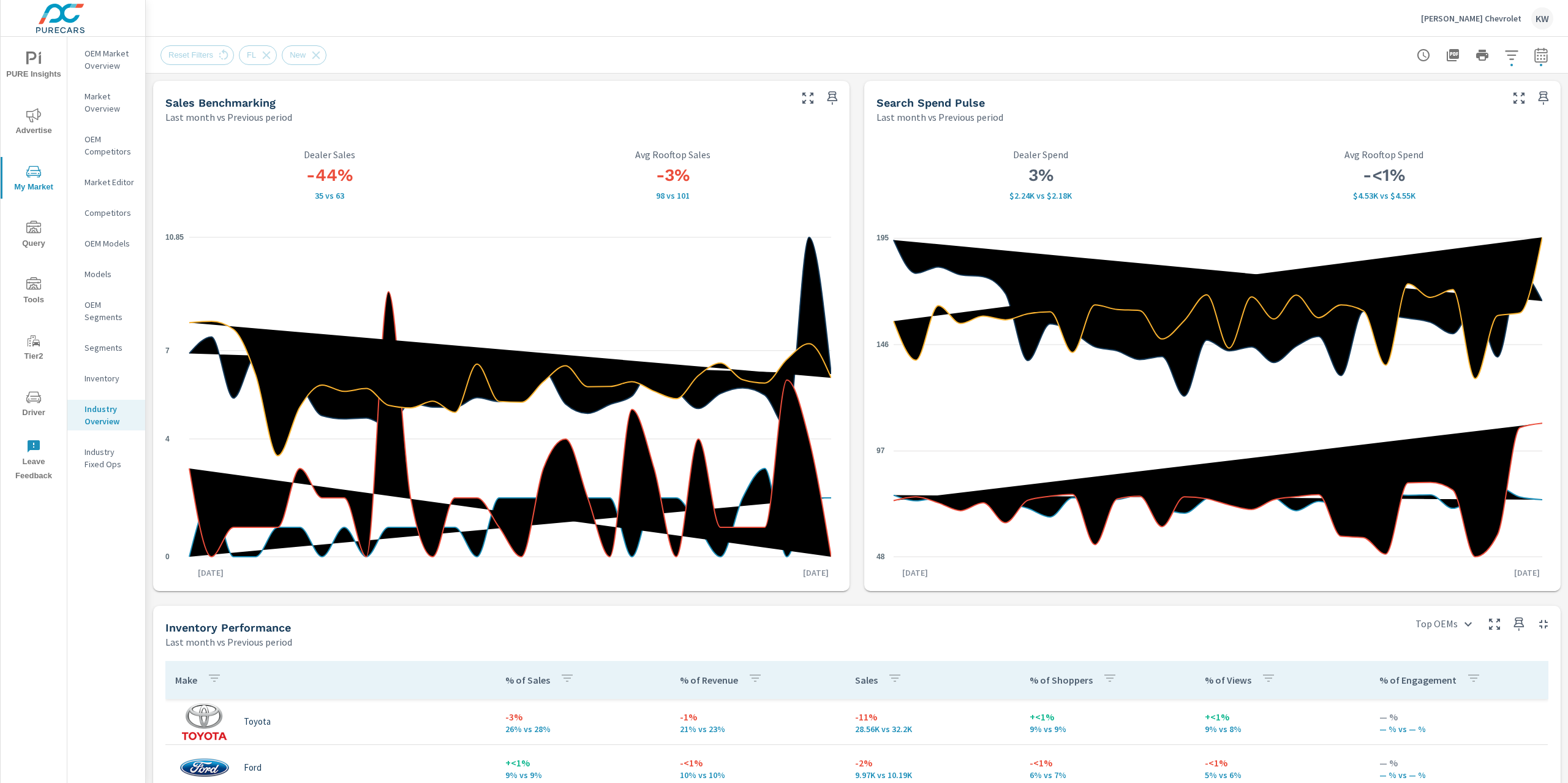
scroll to position [581, 0]
